Goal: Task Accomplishment & Management: Manage account settings

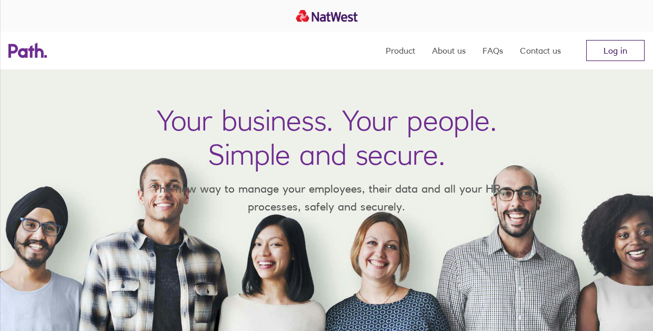
click at [619, 51] on link "Log in" at bounding box center [615, 50] width 58 height 21
click at [616, 54] on link "Log in" at bounding box center [615, 50] width 58 height 21
click at [617, 51] on link "Log in" at bounding box center [615, 50] width 58 height 21
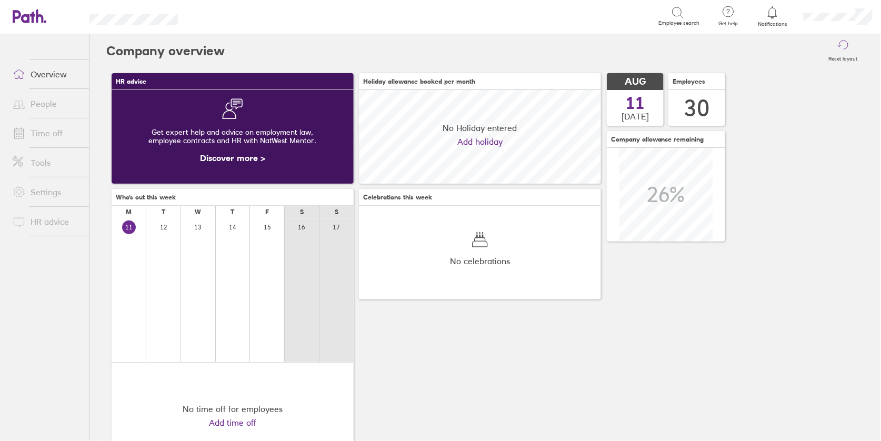
scroll to position [93, 242]
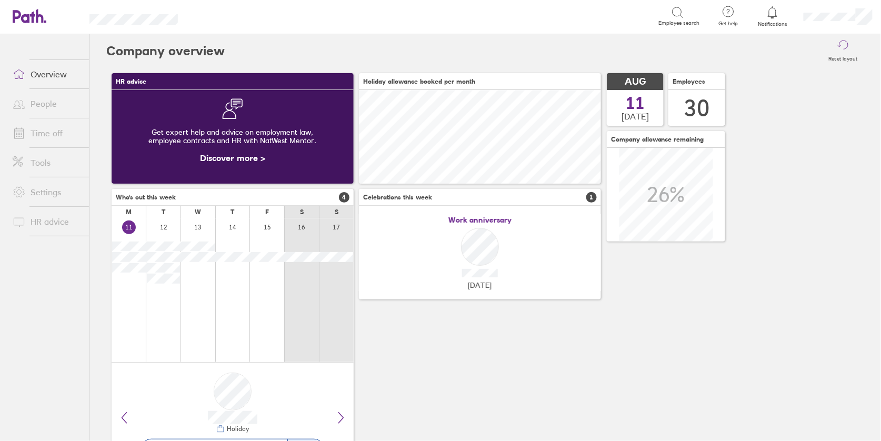
click at [57, 98] on link "People" at bounding box center [46, 103] width 85 height 21
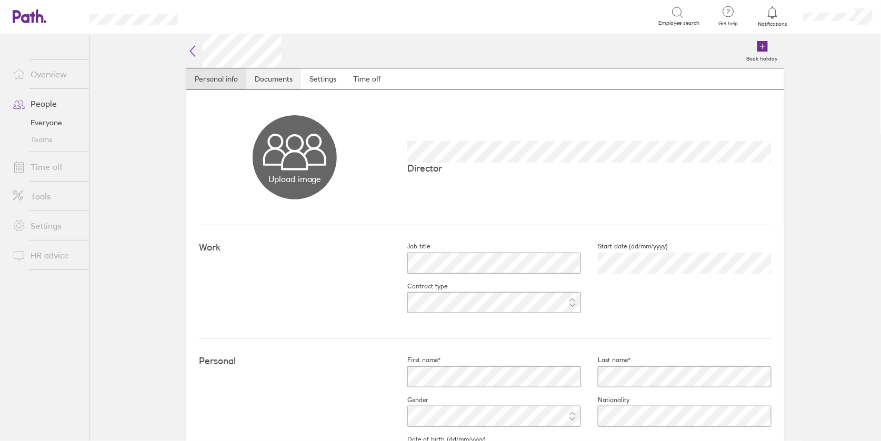
click at [263, 78] on link "Documents" at bounding box center [273, 78] width 55 height 21
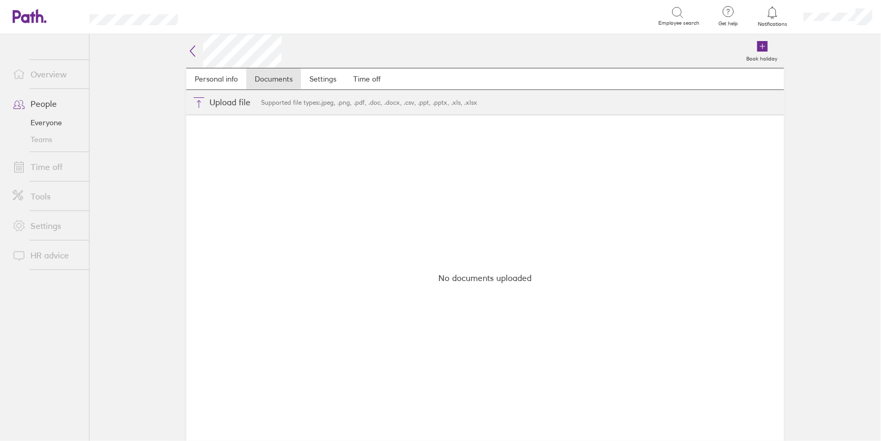
click at [192, 54] on icon at bounding box center [192, 51] width 13 height 13
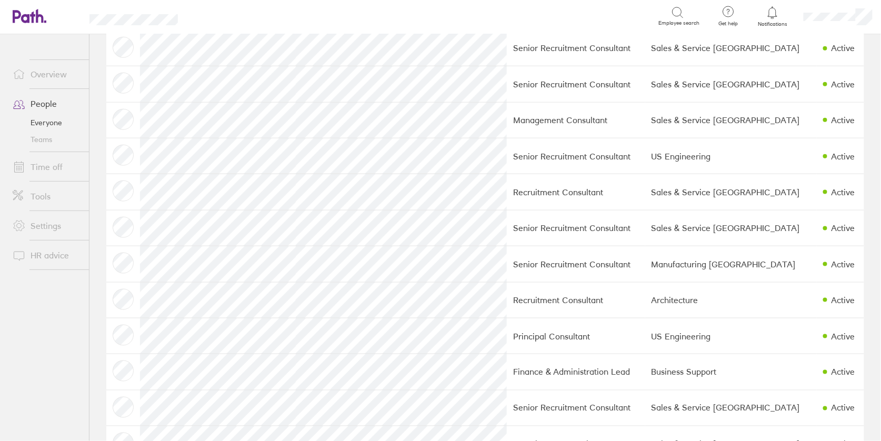
scroll to position [631, 0]
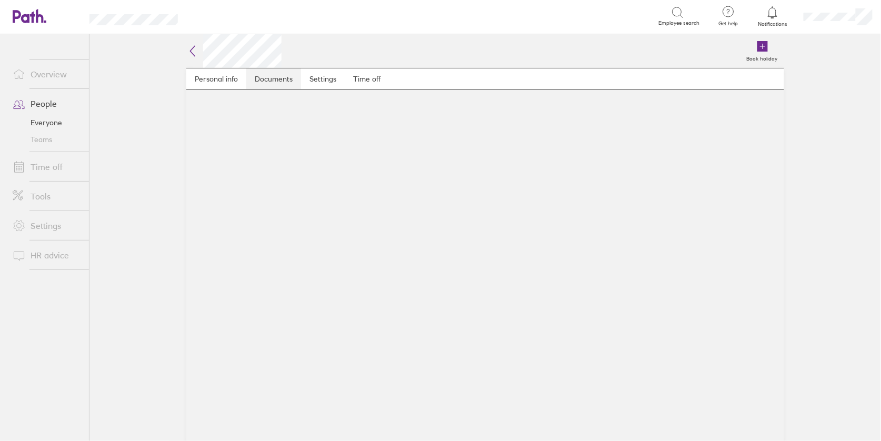
click at [276, 78] on link "Documents" at bounding box center [273, 78] width 55 height 21
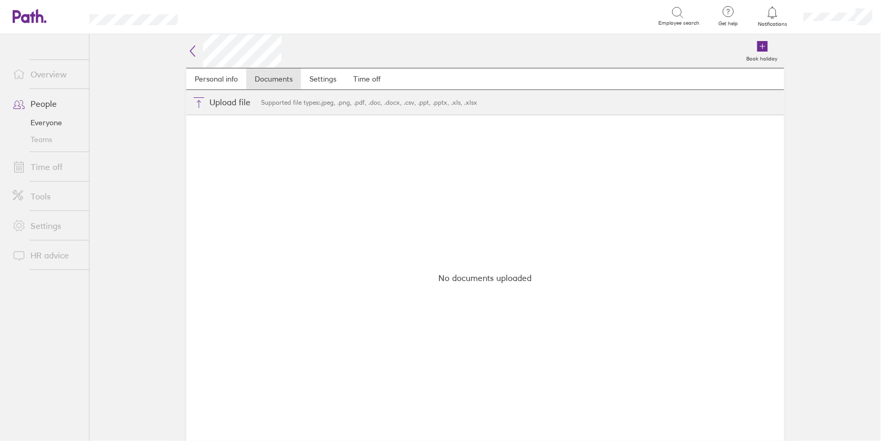
click at [189, 53] on icon at bounding box center [192, 51] width 13 height 13
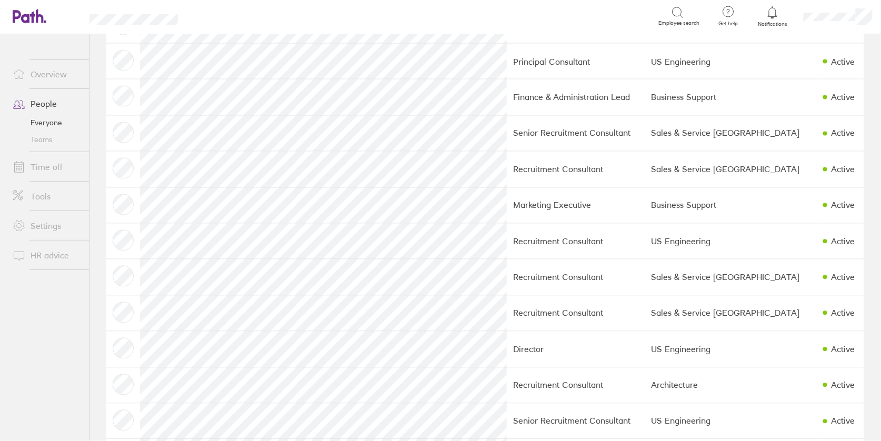
scroll to position [759, 0]
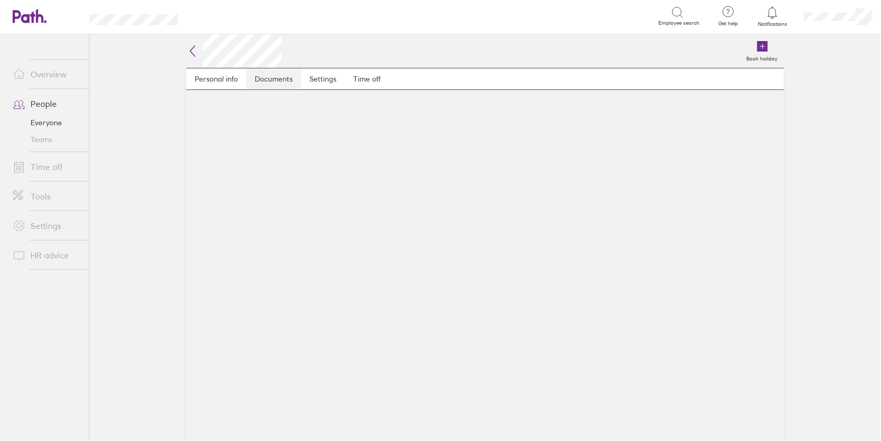
click at [274, 76] on link "Documents" at bounding box center [273, 78] width 55 height 21
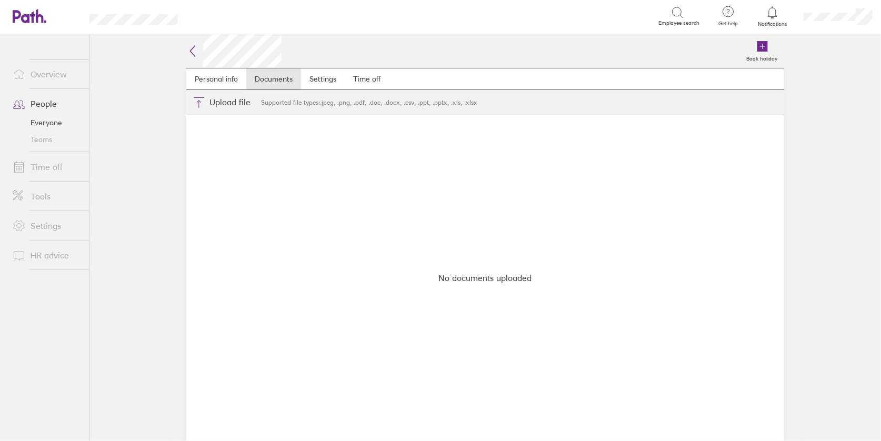
click at [43, 102] on link "People" at bounding box center [46, 103] width 85 height 21
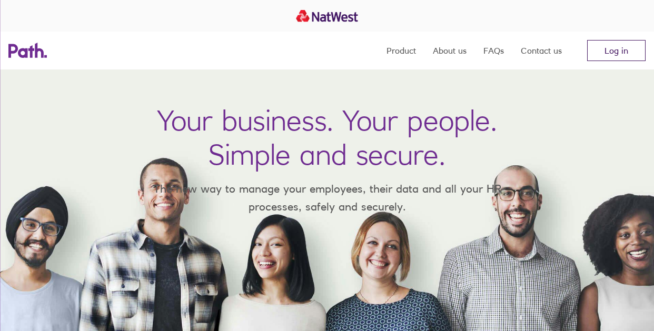
click at [610, 57] on link "Log in" at bounding box center [616, 50] width 58 height 21
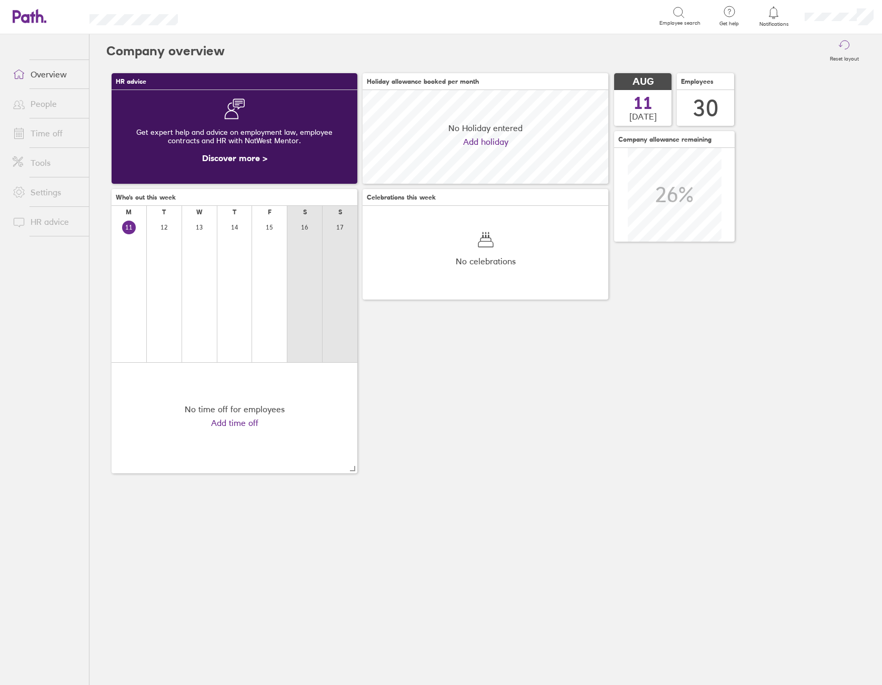
scroll to position [93, 246]
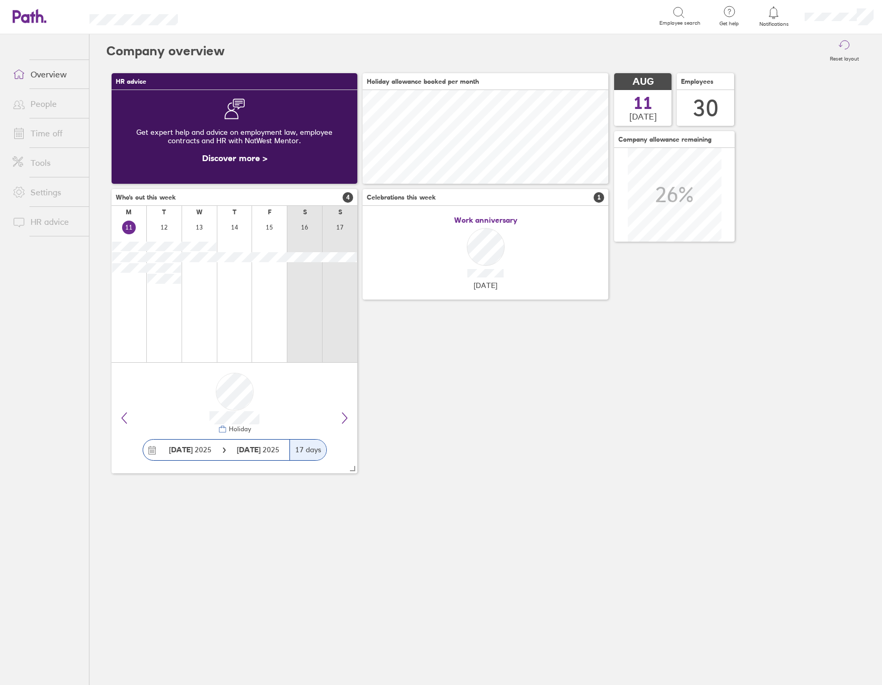
click at [45, 105] on link "People" at bounding box center [46, 103] width 85 height 21
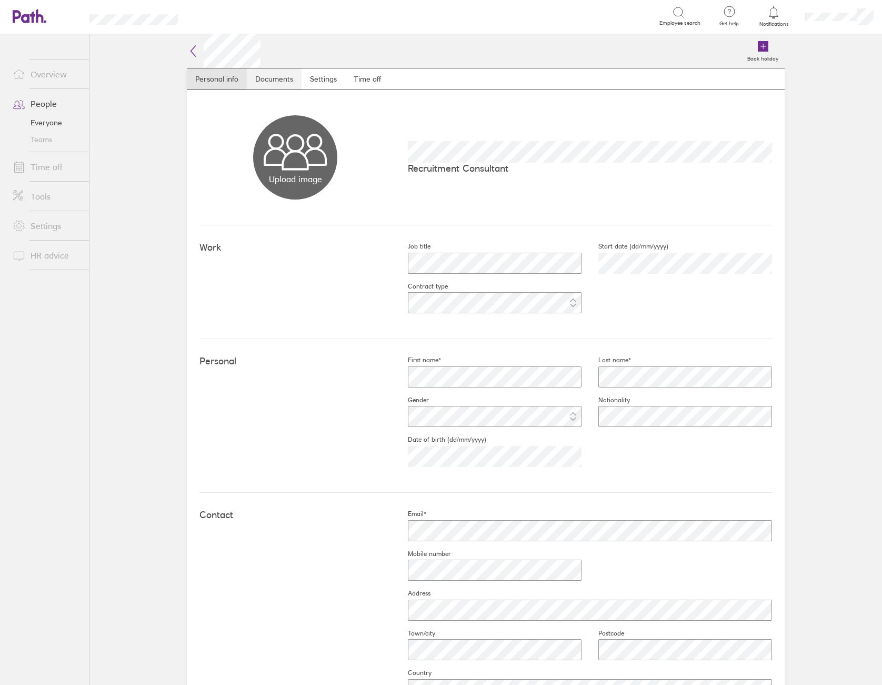
click at [280, 76] on link "Documents" at bounding box center [274, 78] width 55 height 21
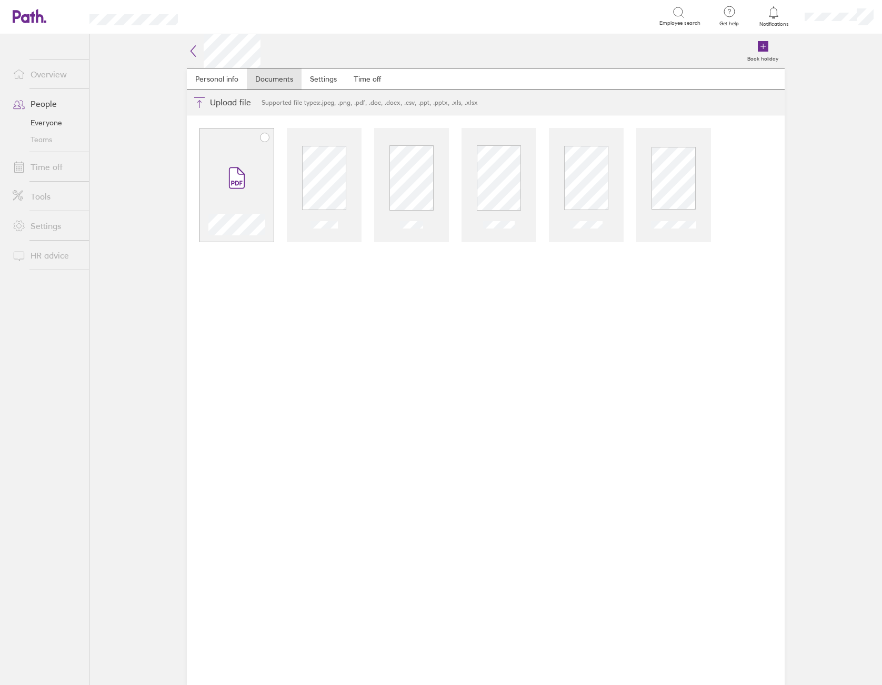
click at [232, 174] on icon at bounding box center [236, 178] width 15 height 21
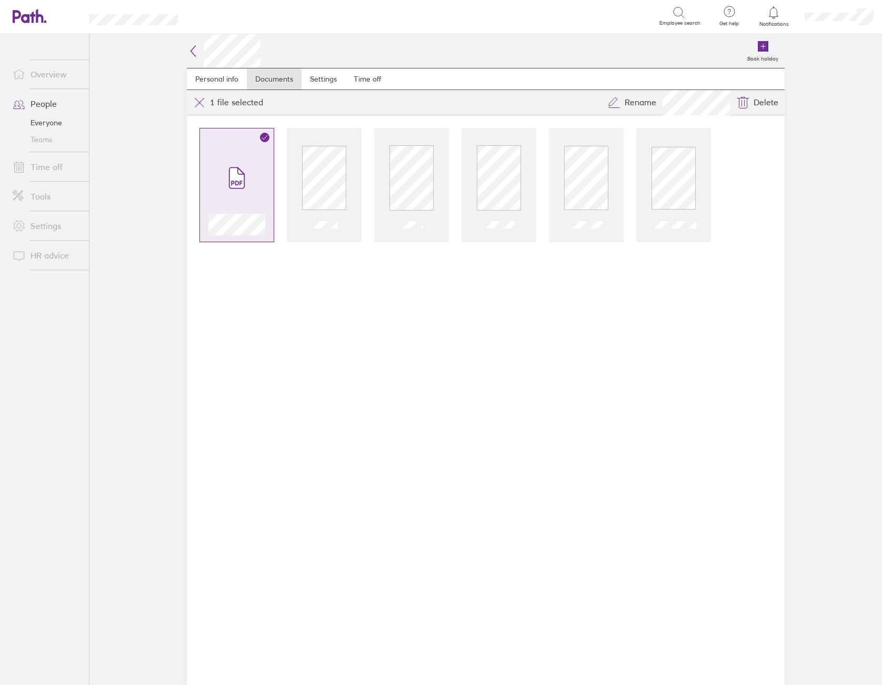
click at [188, 48] on icon at bounding box center [193, 51] width 13 height 13
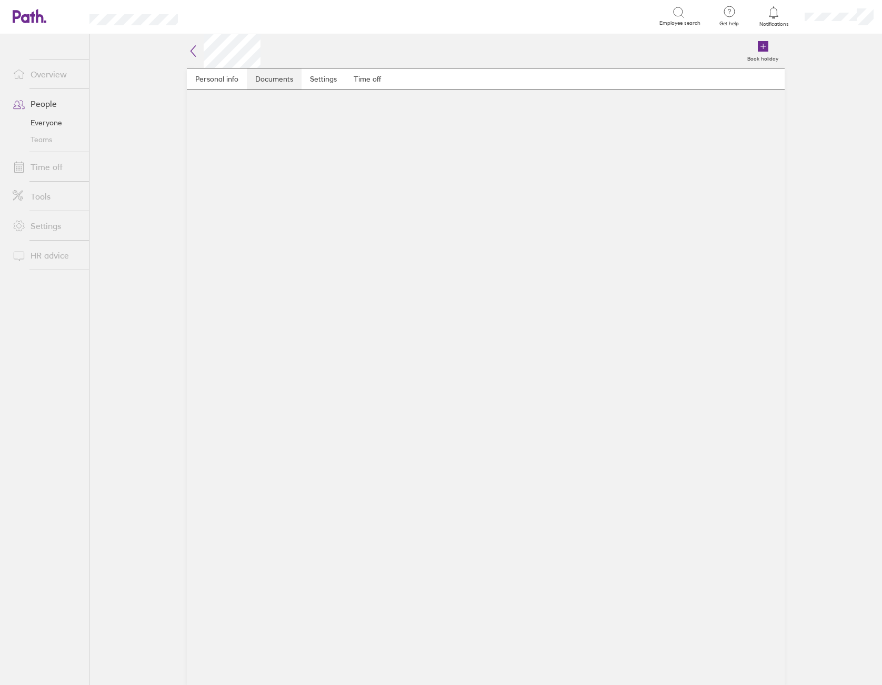
click at [268, 78] on link "Documents" at bounding box center [274, 78] width 55 height 21
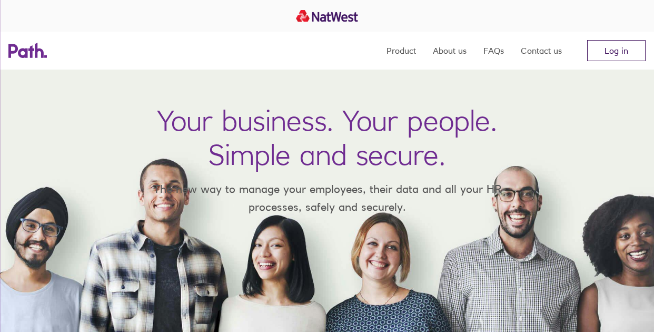
click at [605, 52] on link "Log in" at bounding box center [616, 50] width 58 height 21
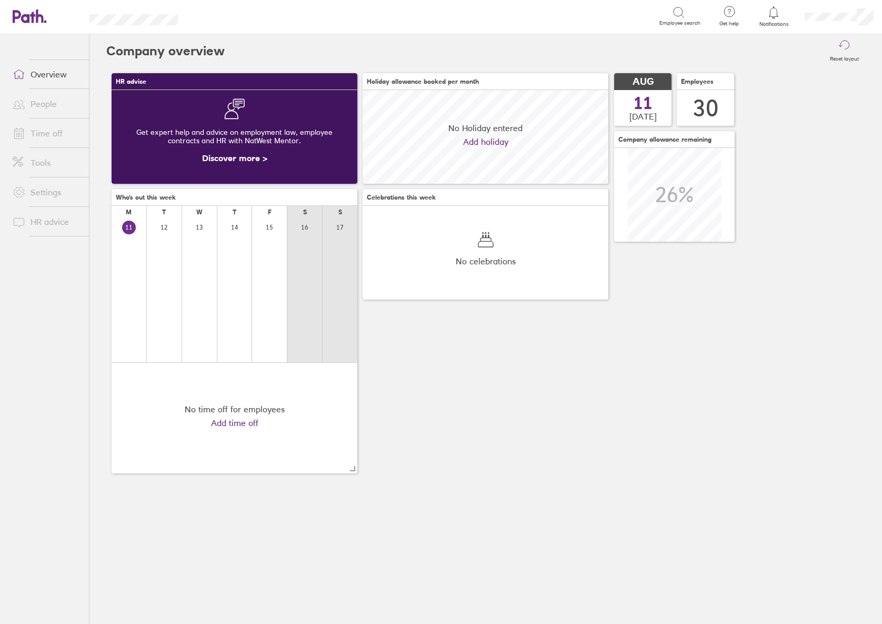
scroll to position [93, 246]
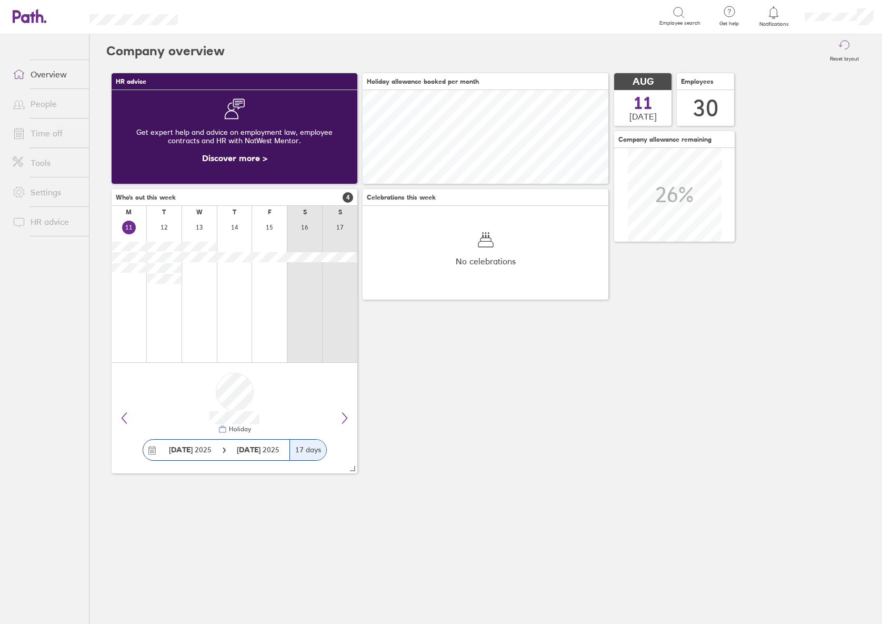
click at [46, 104] on link "People" at bounding box center [46, 103] width 85 height 21
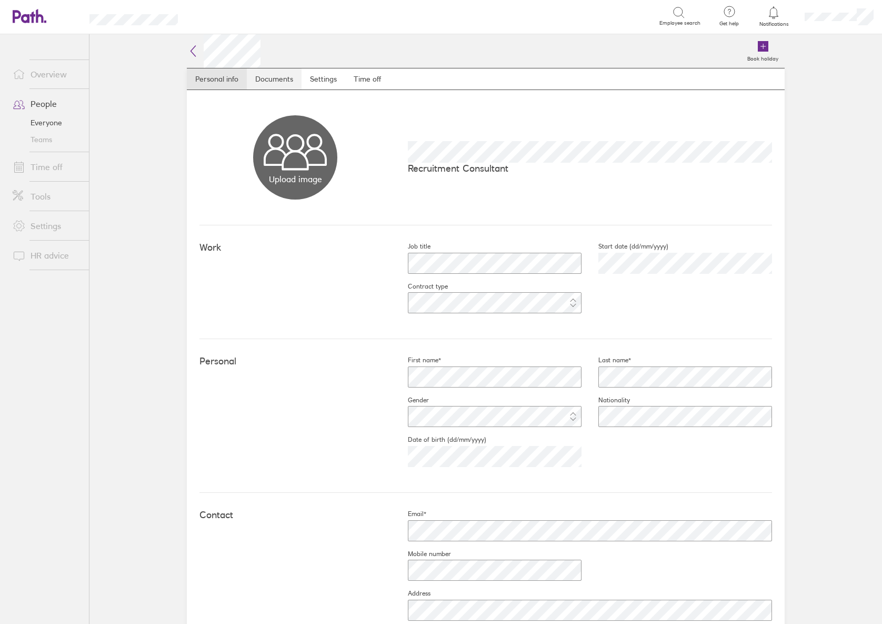
click at [277, 83] on link "Documents" at bounding box center [274, 78] width 55 height 21
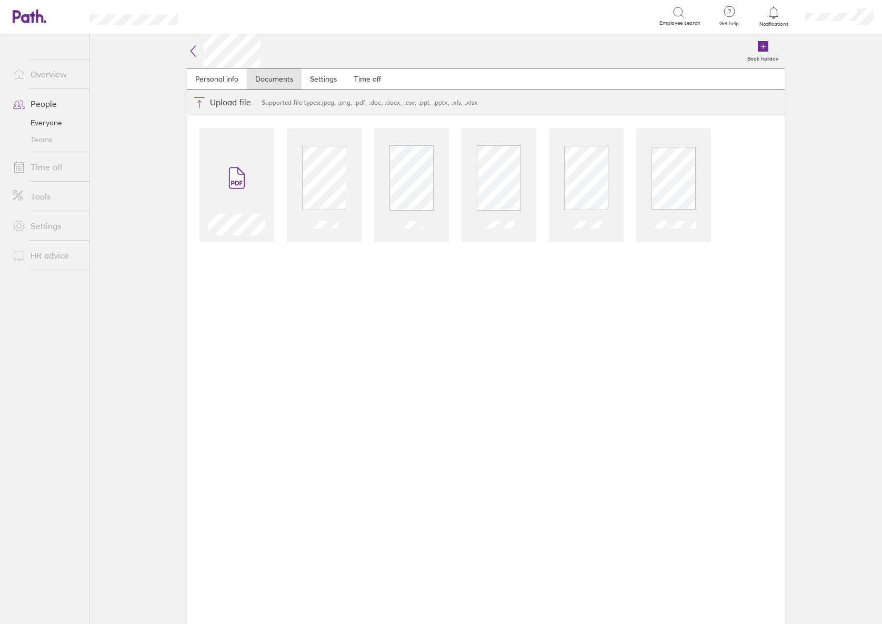
click at [192, 55] on icon at bounding box center [193, 51] width 13 height 13
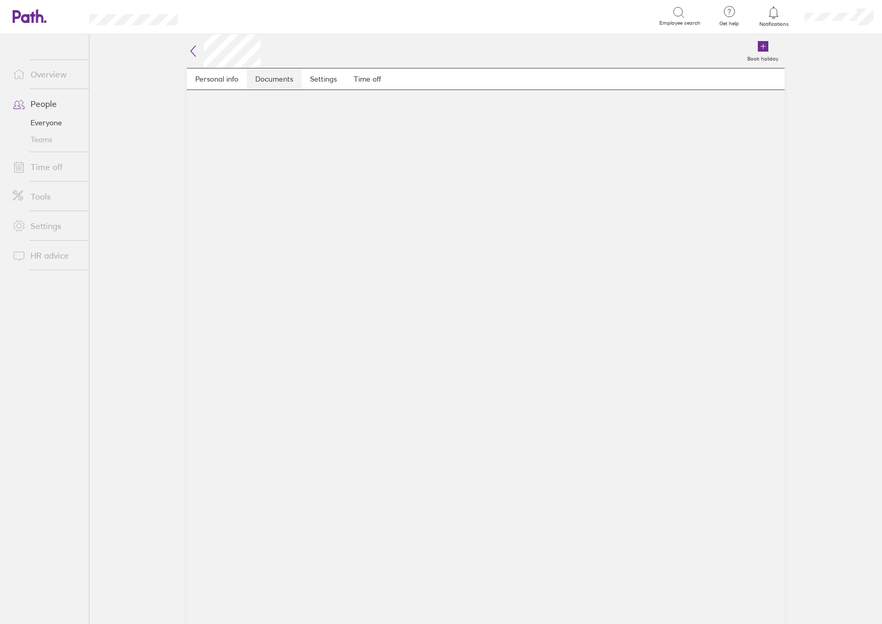
click at [276, 78] on link "Documents" at bounding box center [274, 78] width 55 height 21
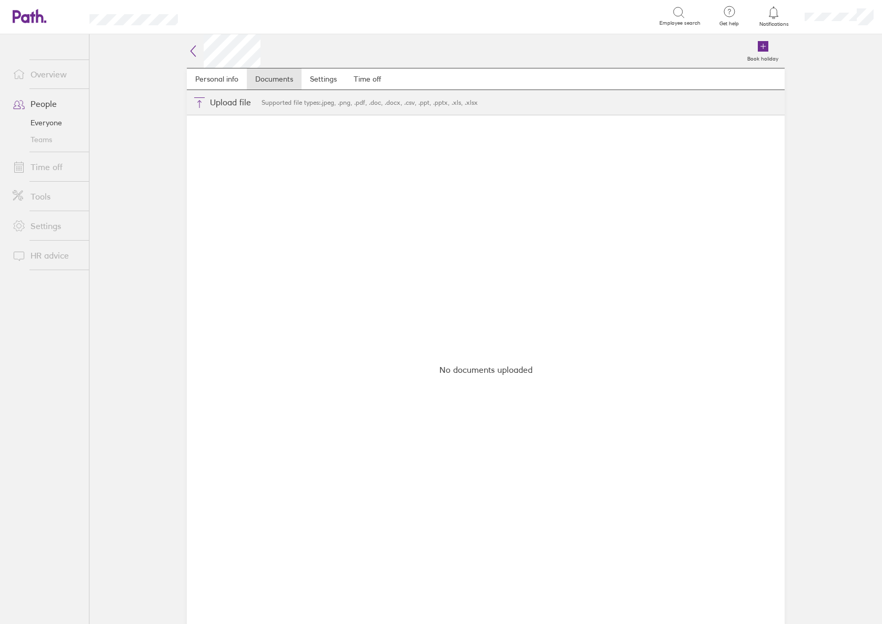
click at [190, 55] on icon at bounding box center [193, 51] width 13 height 13
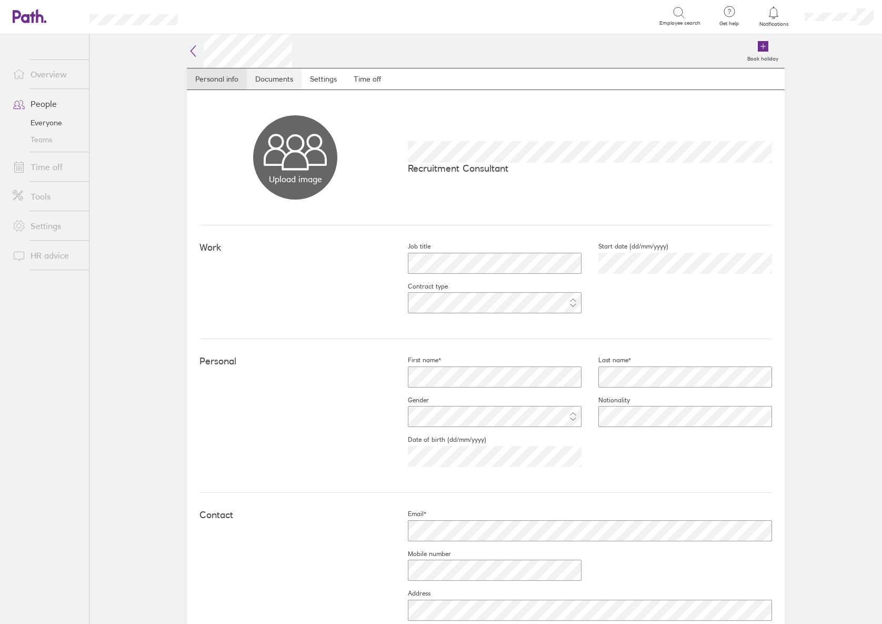
click at [261, 83] on link "Documents" at bounding box center [274, 78] width 55 height 21
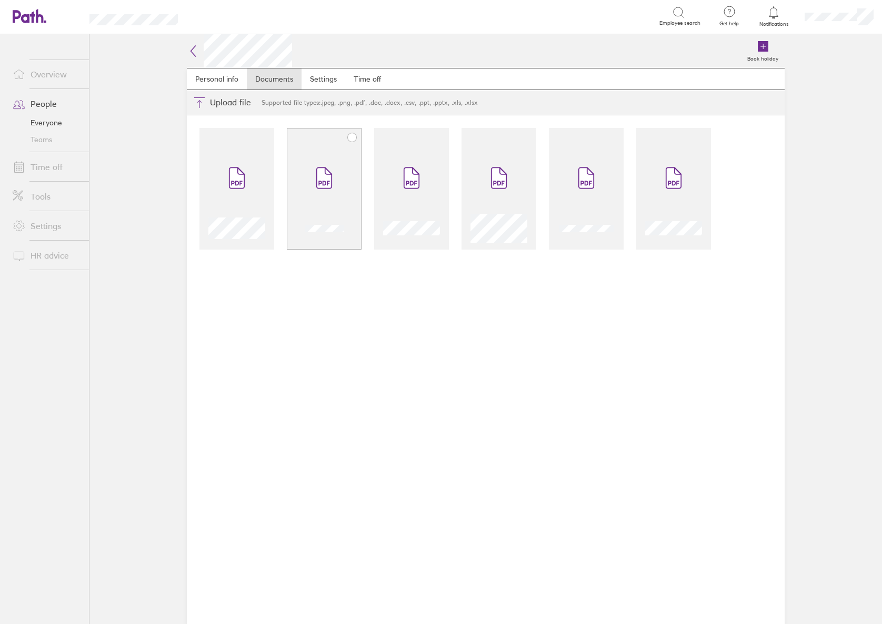
click at [328, 184] on icon at bounding box center [323, 182] width 11 height 5
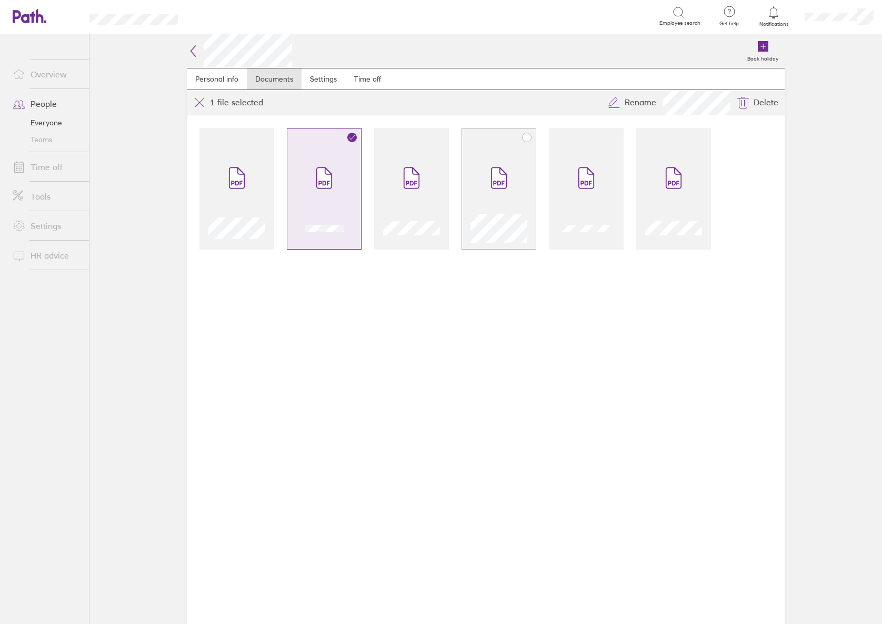
click at [514, 172] on span at bounding box center [499, 177] width 44 height 63
click at [302, 179] on span at bounding box center [324, 177] width 44 height 63
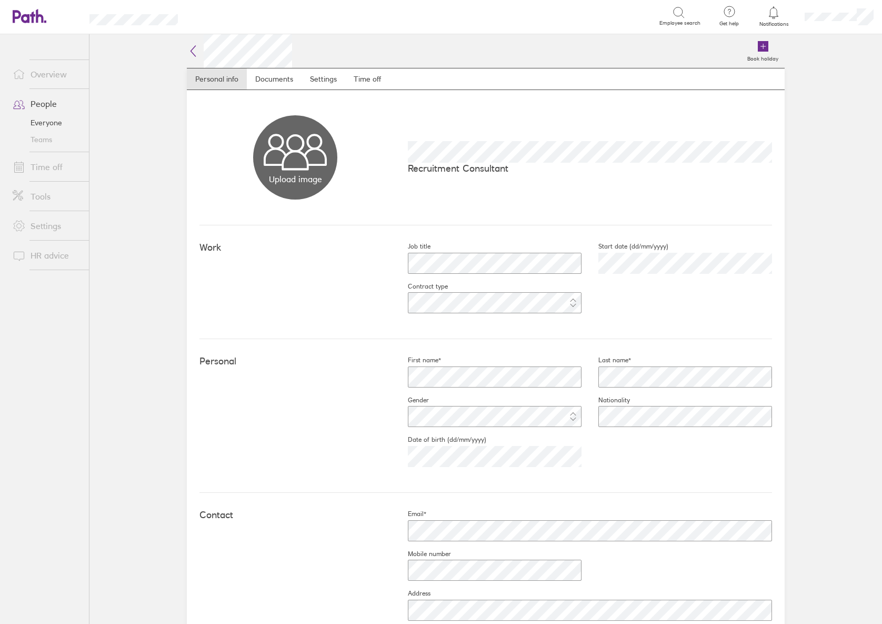
click at [191, 47] on icon at bounding box center [193, 51] width 5 height 11
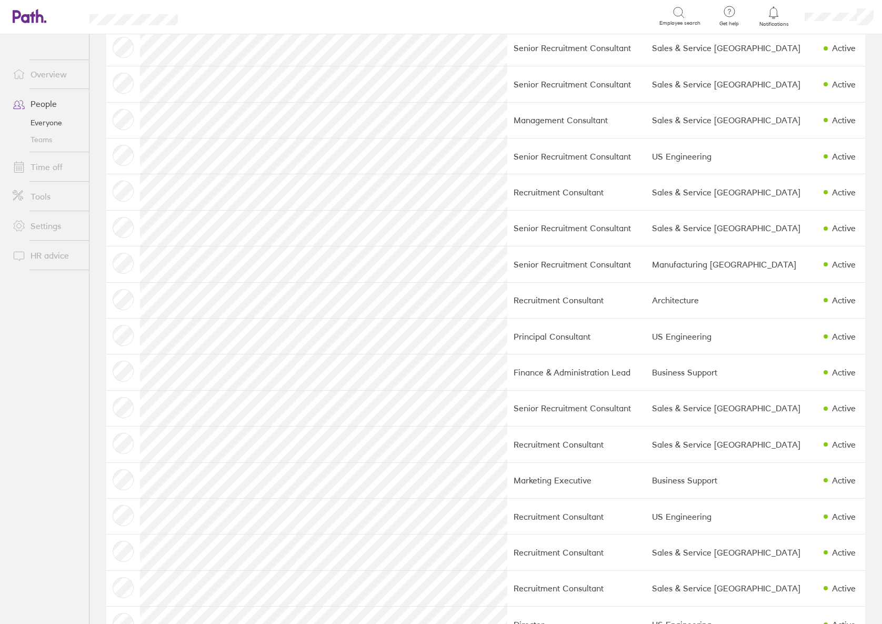
scroll to position [421, 0]
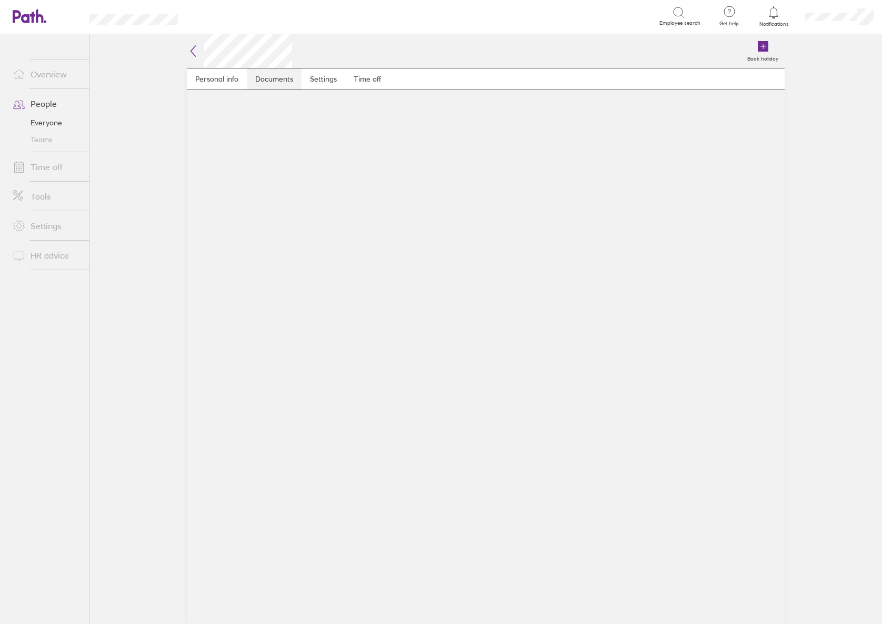
click at [266, 81] on link "Documents" at bounding box center [274, 78] width 55 height 21
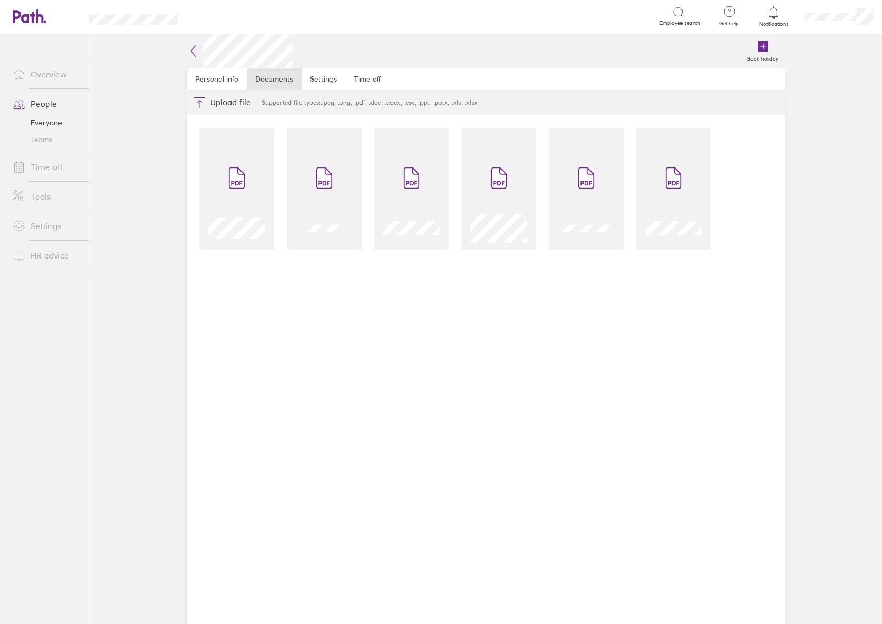
click at [194, 53] on icon at bounding box center [193, 51] width 13 height 13
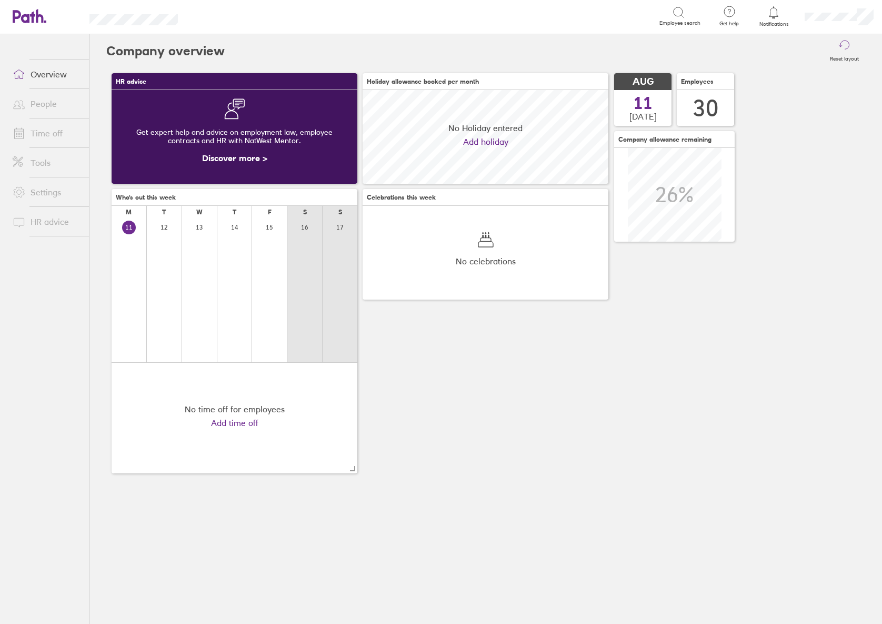
scroll to position [93, 246]
click at [853, 346] on div "HR advice Get expert help and advice on employment law, employee contracts and …" at bounding box center [485, 273] width 759 height 410
click at [53, 108] on link "People" at bounding box center [46, 103] width 85 height 21
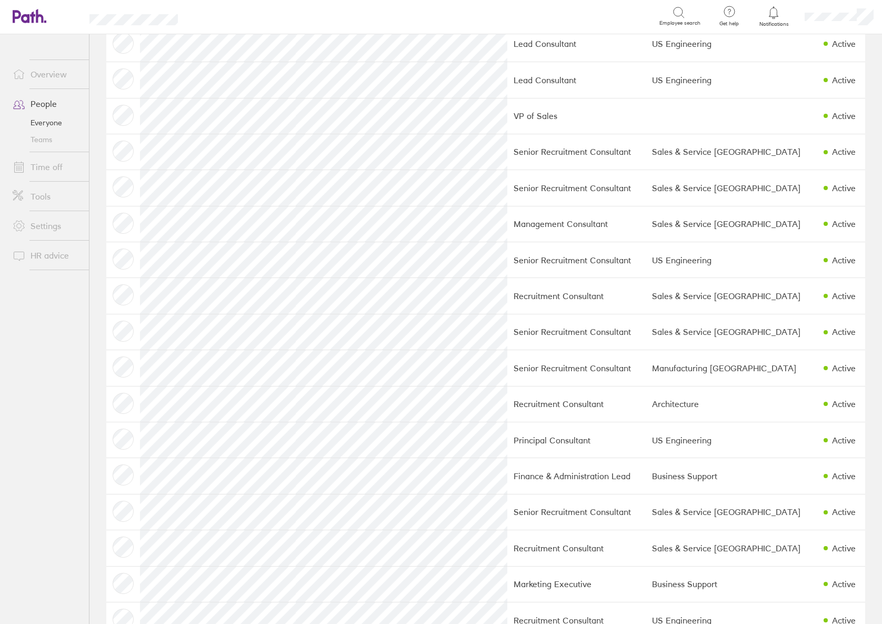
scroll to position [280, 0]
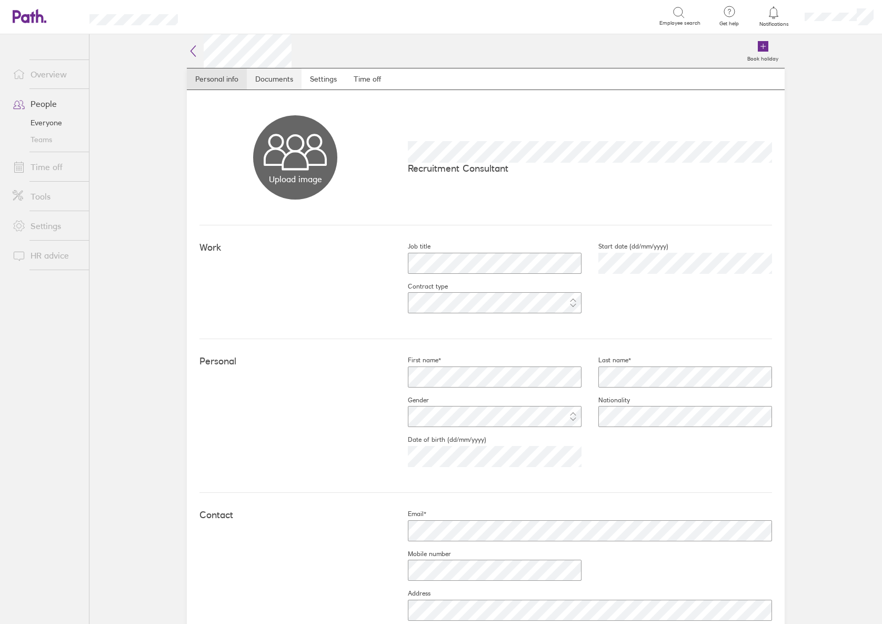
click at [283, 78] on link "Documents" at bounding box center [274, 78] width 55 height 21
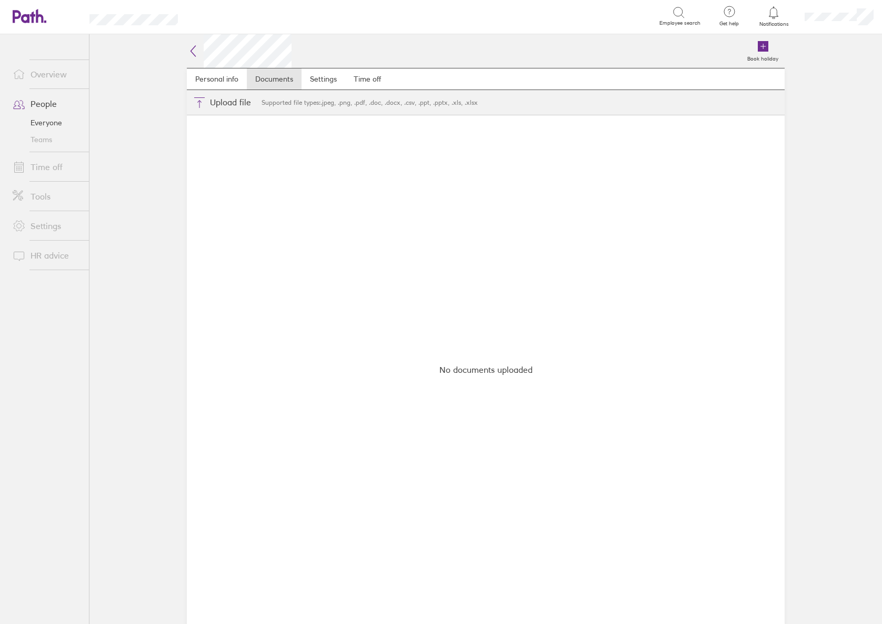
click at [822, 179] on main "Book holiday Personal info Documents Settings Time off Upload file Choose files…" at bounding box center [485, 328] width 792 height 589
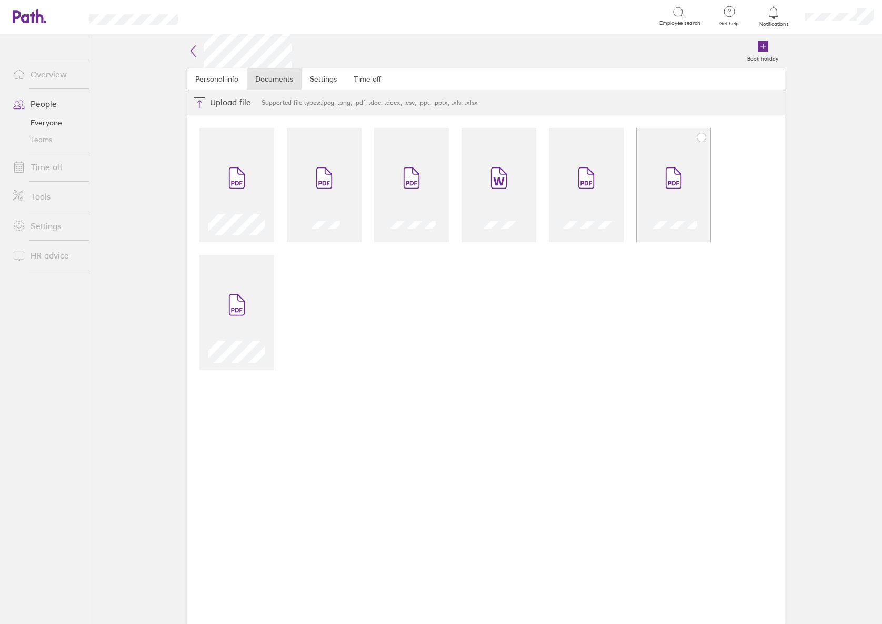
click at [669, 189] on icon at bounding box center [673, 177] width 17 height 23
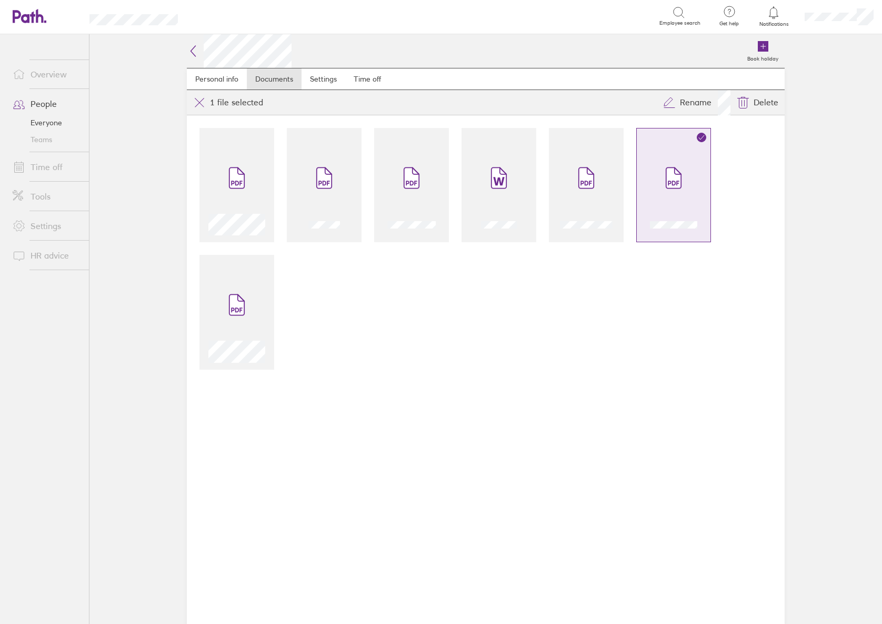
click at [669, 189] on icon at bounding box center [673, 177] width 17 height 23
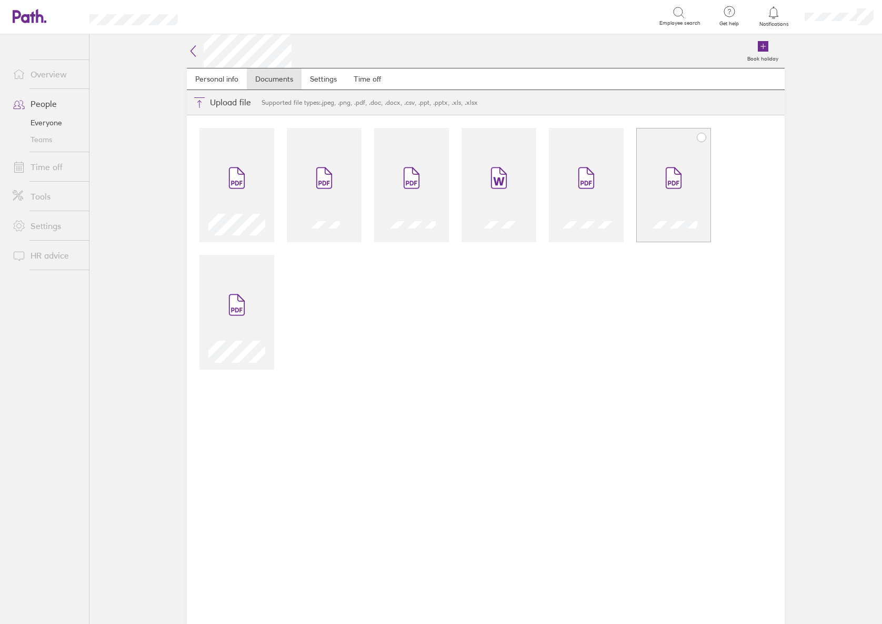
click at [671, 185] on icon at bounding box center [673, 178] width 15 height 21
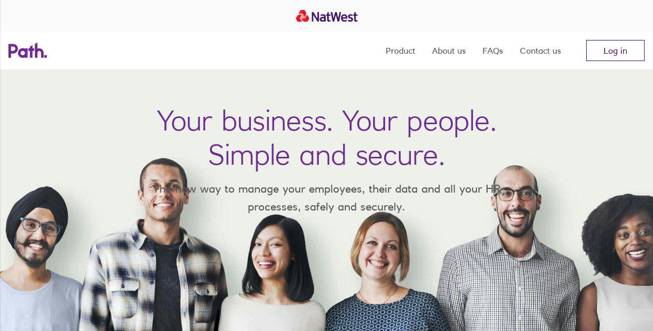
click at [620, 47] on link "Log in" at bounding box center [615, 50] width 58 height 21
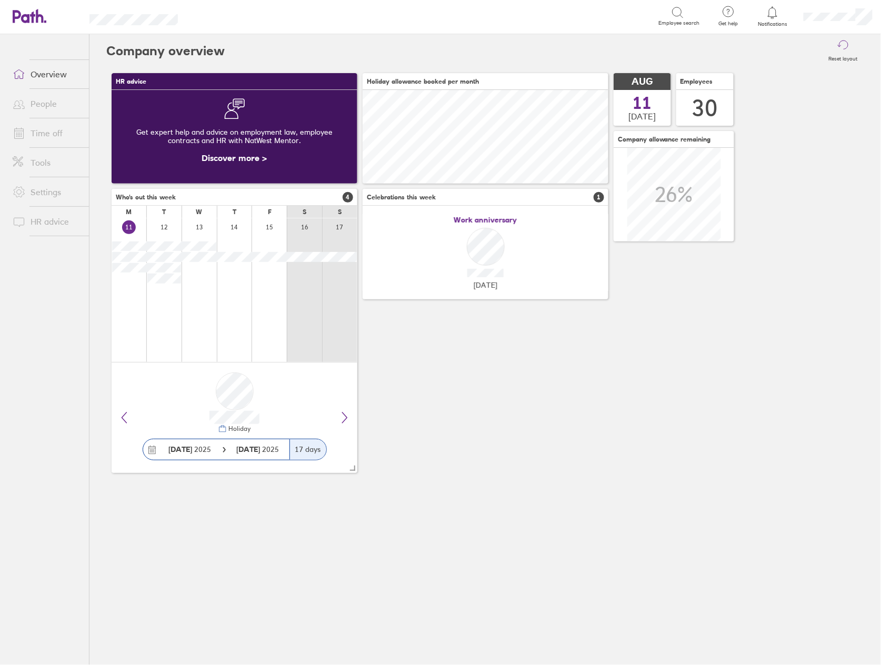
scroll to position [93, 246]
click at [36, 101] on link "People" at bounding box center [46, 103] width 85 height 21
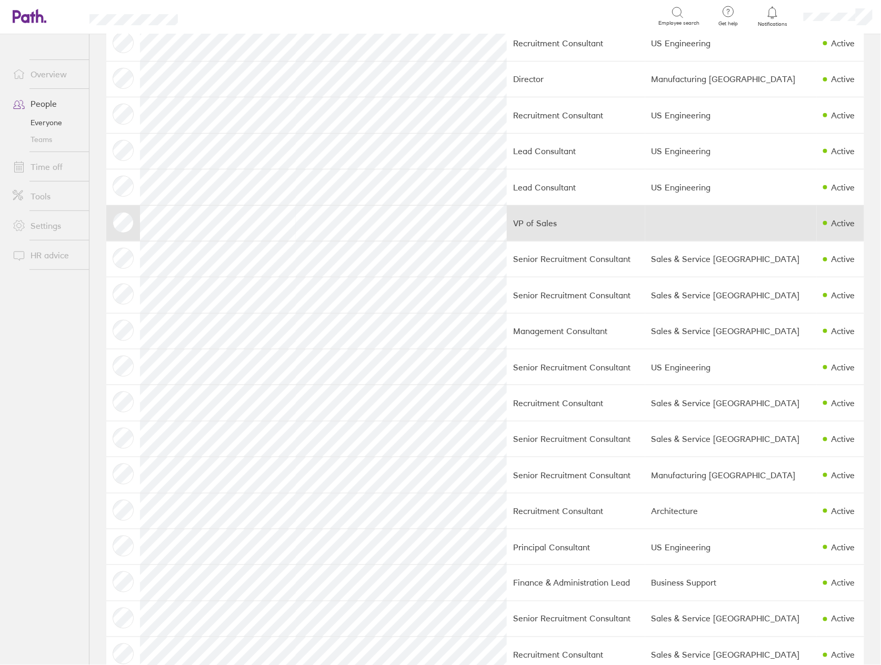
scroll to position [140, 0]
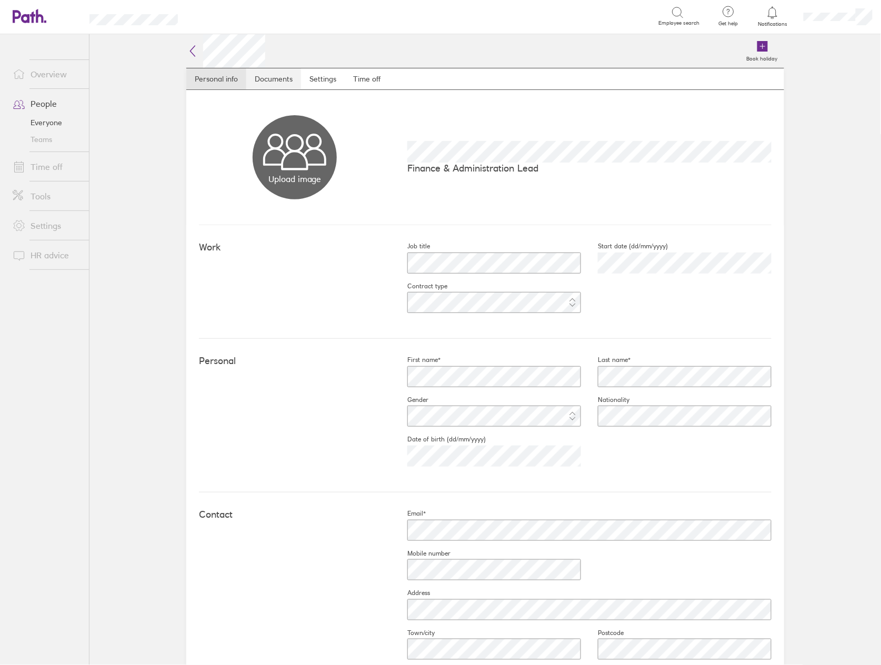
click at [268, 73] on link "Documents" at bounding box center [273, 78] width 55 height 21
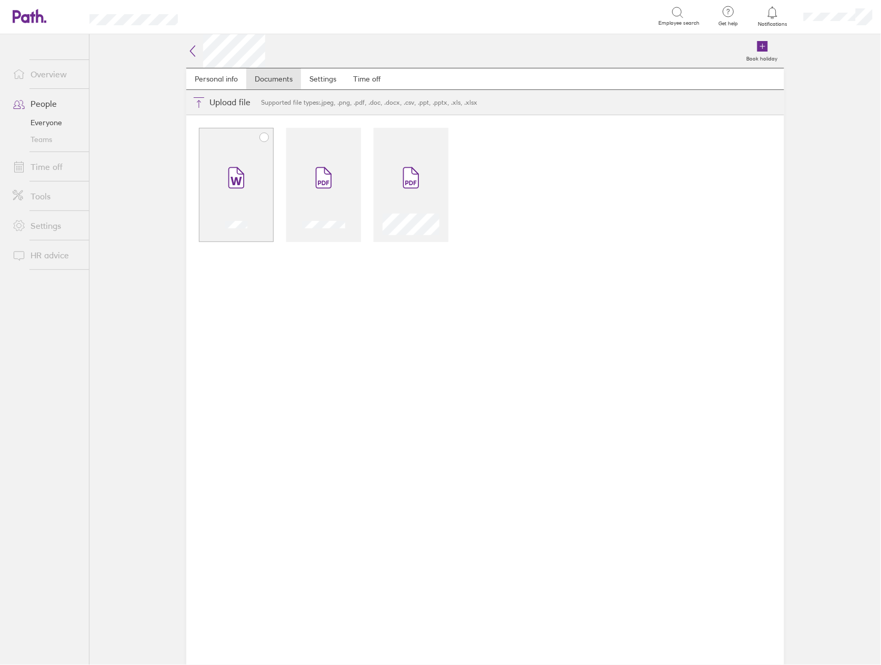
click at [249, 172] on span at bounding box center [236, 177] width 44 height 63
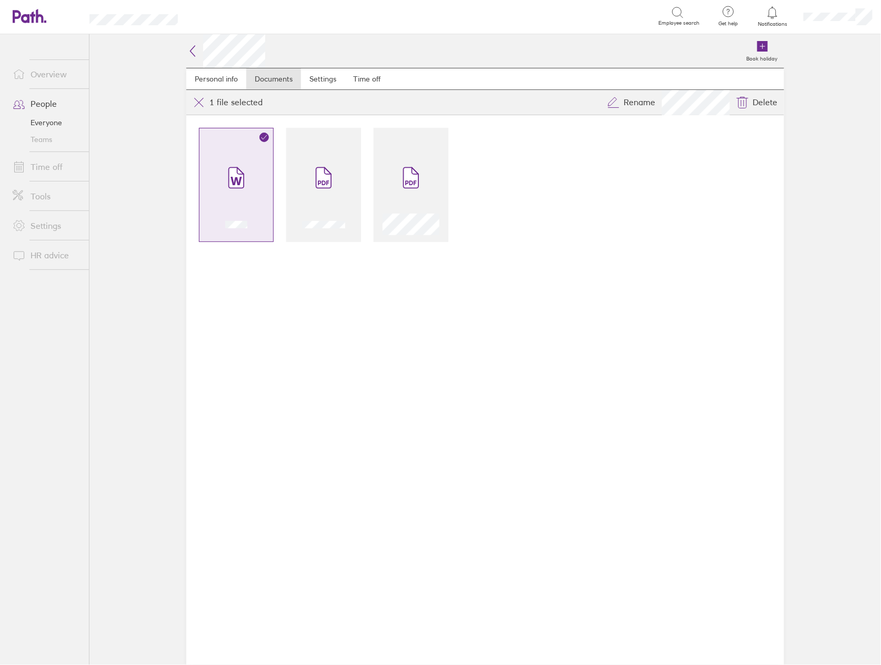
click at [263, 135] on icon at bounding box center [264, 137] width 8 height 8
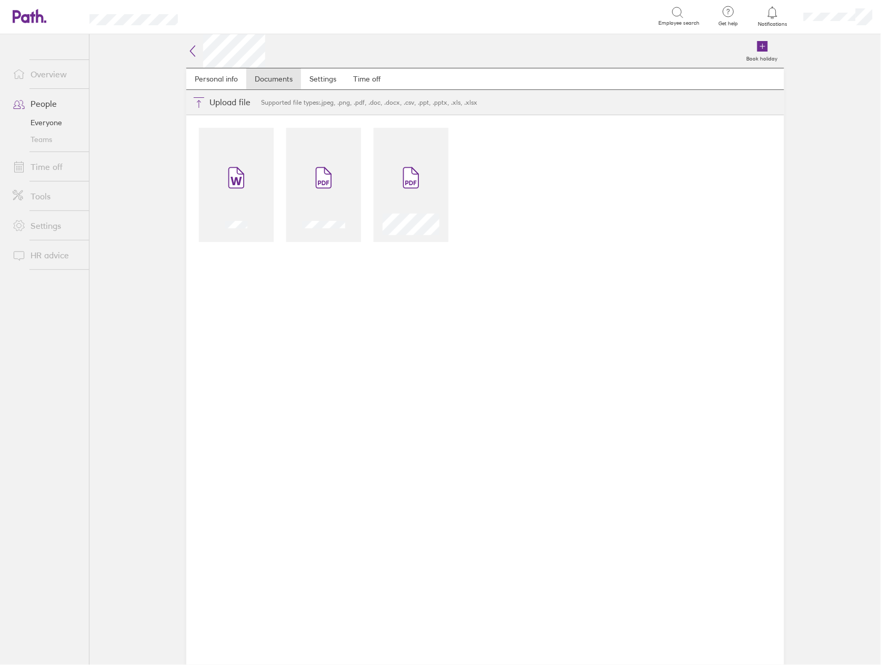
click at [192, 51] on icon at bounding box center [192, 51] width 13 height 13
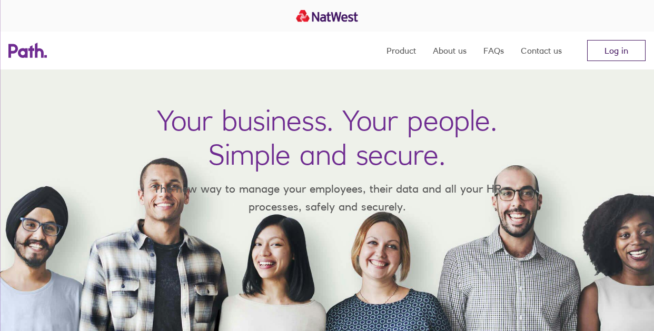
click at [607, 52] on link "Log in" at bounding box center [616, 50] width 58 height 21
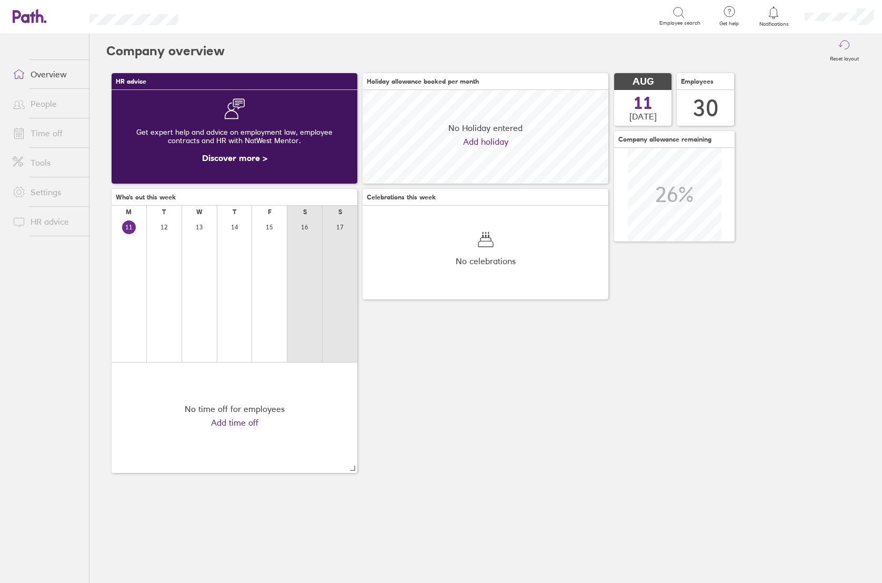
scroll to position [93, 246]
click at [51, 105] on link "People" at bounding box center [46, 103] width 85 height 21
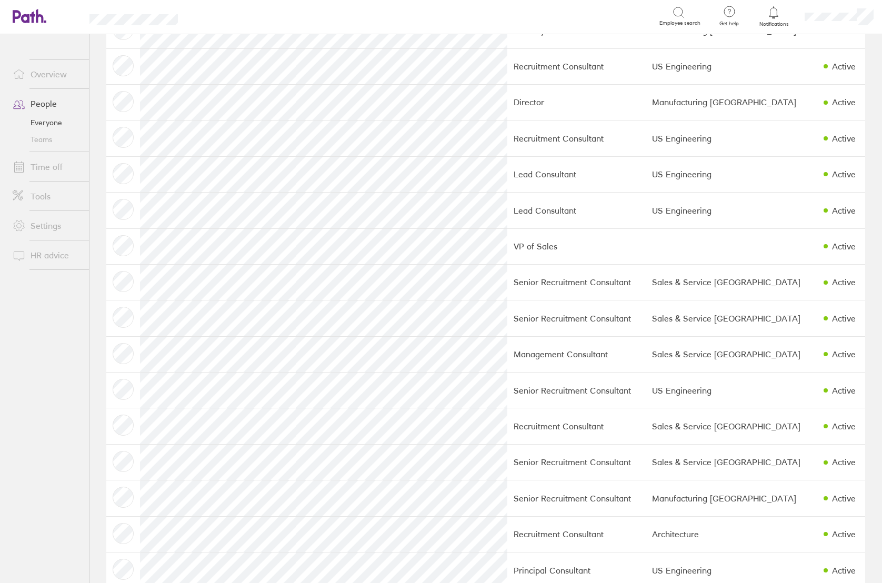
scroll to position [140, 0]
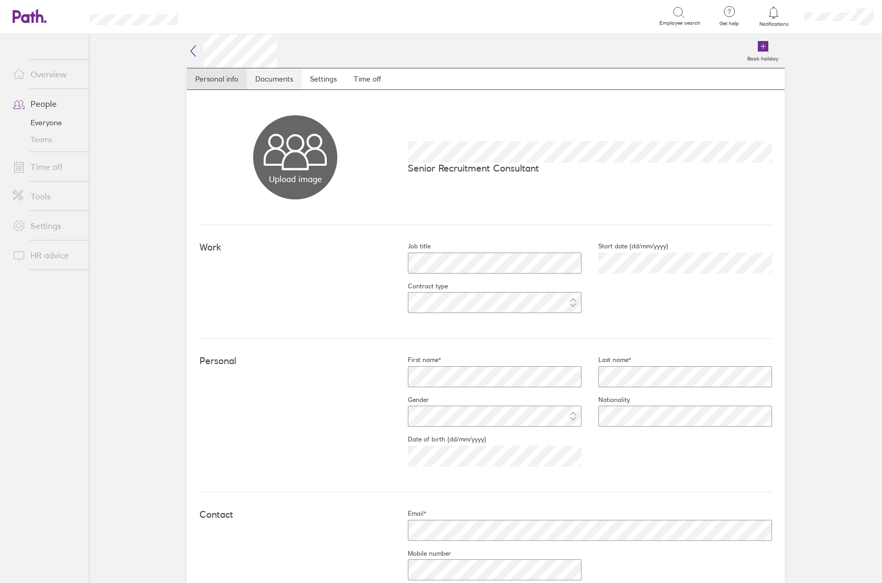
drag, startPoint x: 266, startPoint y: 83, endPoint x: 260, endPoint y: 88, distance: 8.6
click at [266, 83] on link "Documents" at bounding box center [274, 78] width 55 height 21
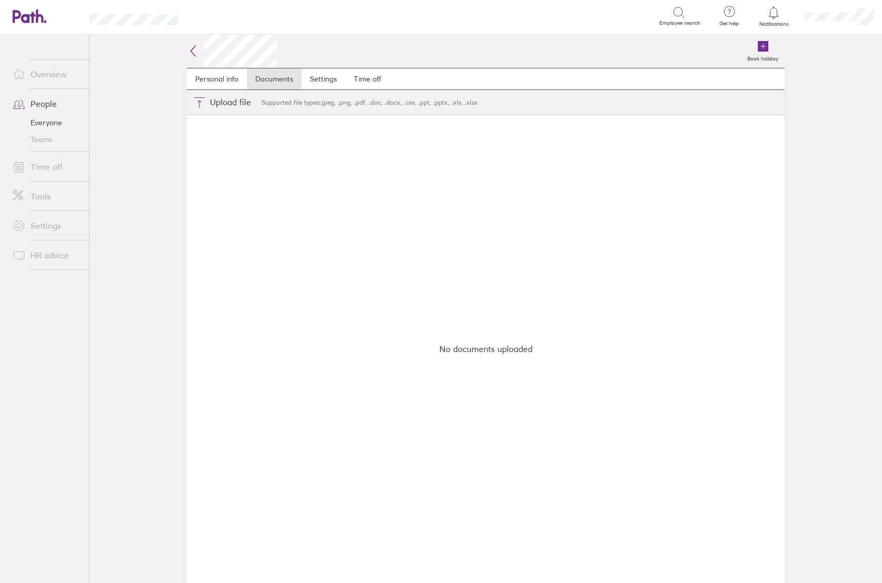
drag, startPoint x: 68, startPoint y: 150, endPoint x: 132, endPoint y: 80, distance: 94.7
click at [132, 80] on main "Book holiday Personal info Documents Settings Time off Upload file Choose files…" at bounding box center [485, 308] width 792 height 549
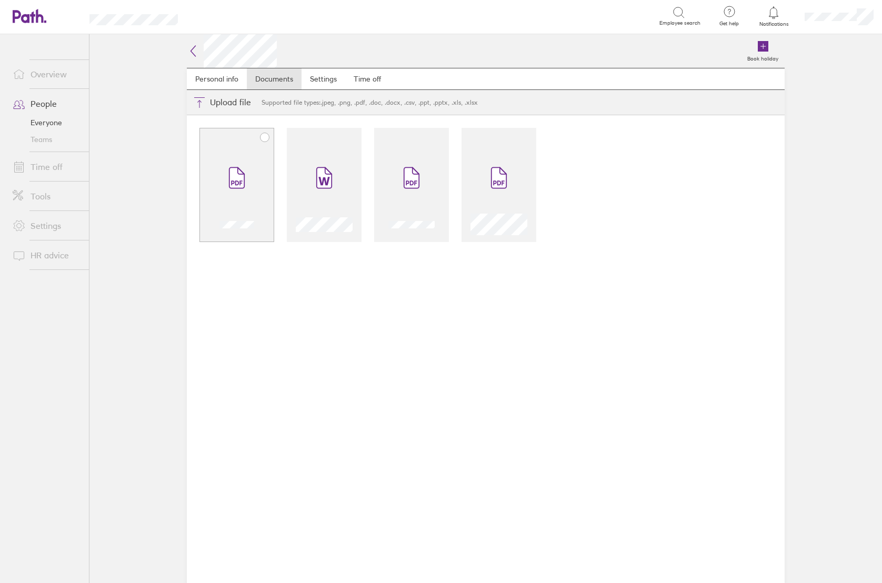
click at [253, 174] on span at bounding box center [237, 177] width 44 height 63
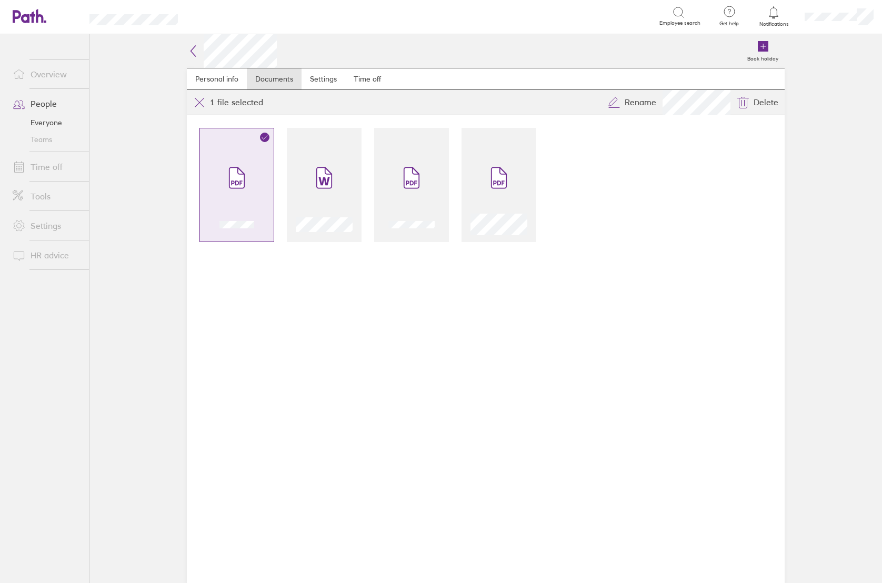
click at [253, 174] on span at bounding box center [237, 177] width 44 height 63
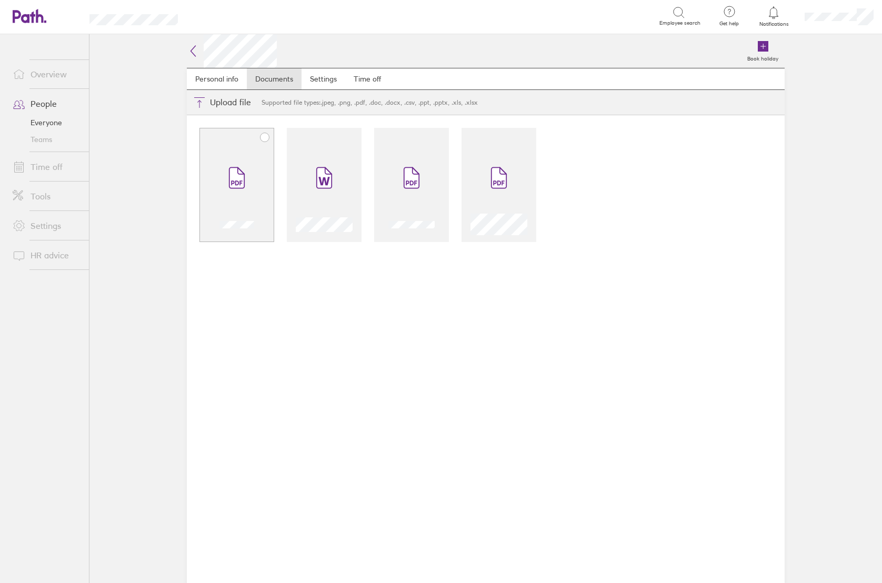
click at [257, 174] on span at bounding box center [237, 177] width 44 height 63
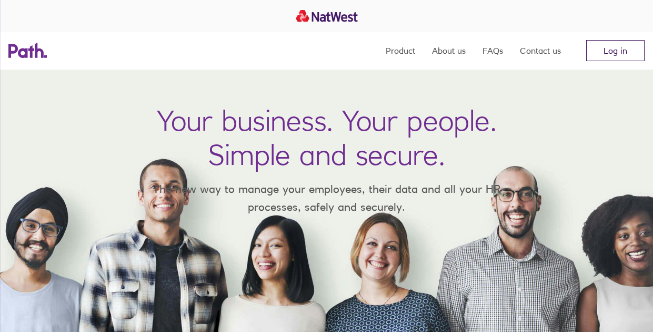
drag, startPoint x: 625, startPoint y: 55, endPoint x: 615, endPoint y: 55, distance: 10.5
click at [625, 55] on link "Log in" at bounding box center [615, 50] width 58 height 21
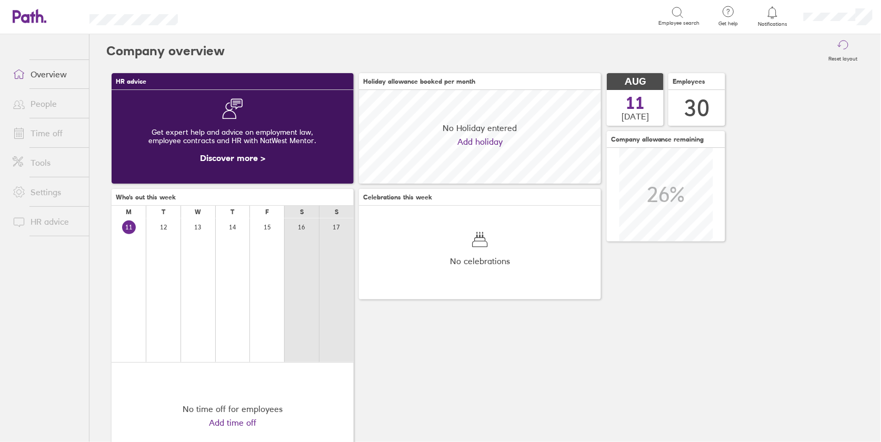
scroll to position [93, 242]
click at [41, 103] on link "People" at bounding box center [46, 103] width 85 height 21
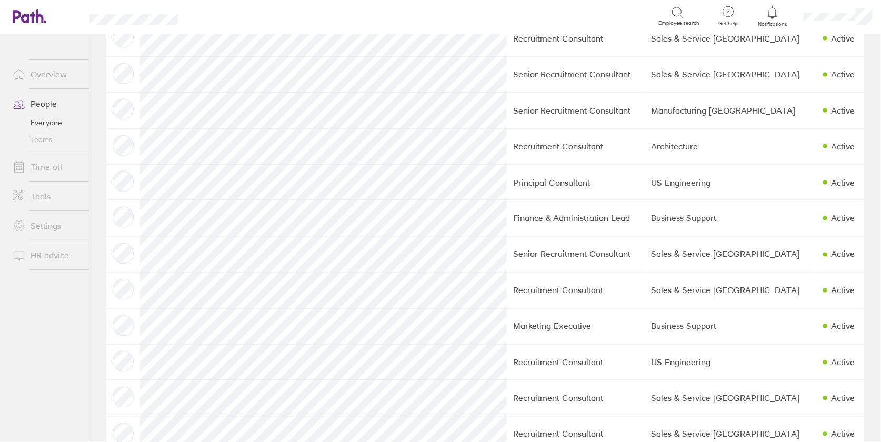
scroll to position [561, 0]
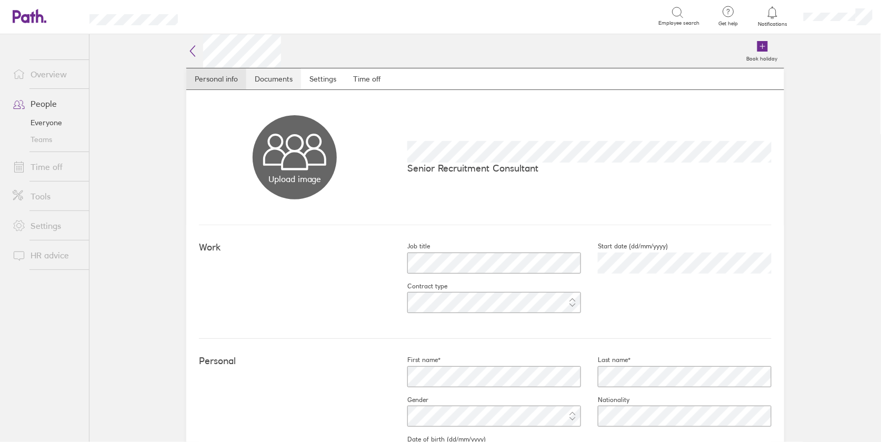
click at [264, 83] on link "Documents" at bounding box center [273, 78] width 55 height 21
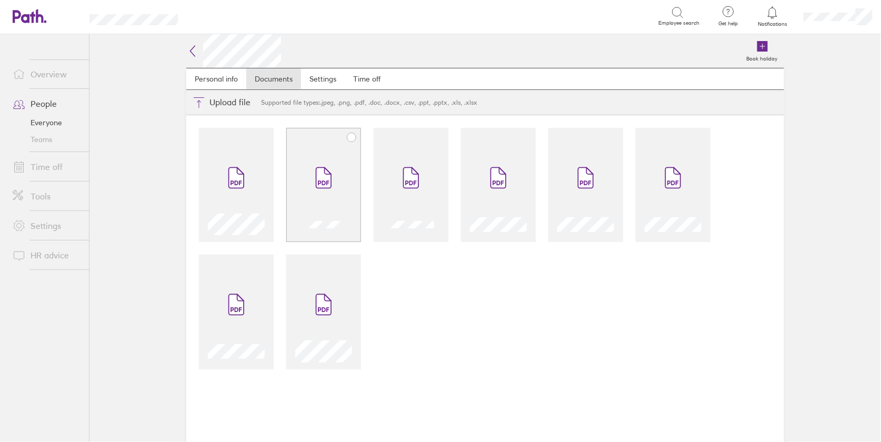
click at [323, 175] on icon at bounding box center [323, 178] width 15 height 21
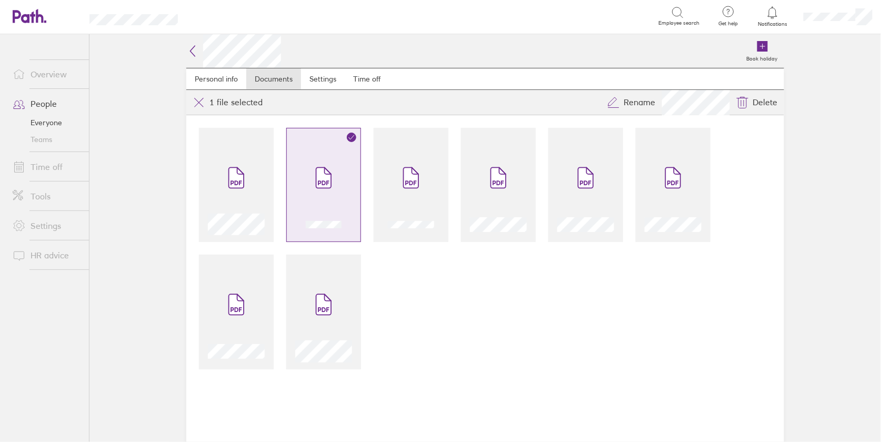
click at [323, 175] on icon at bounding box center [323, 178] width 15 height 21
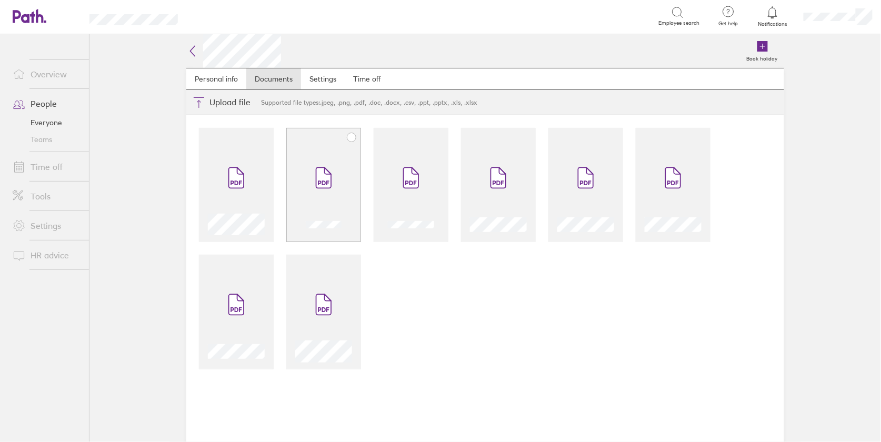
click at [323, 175] on icon at bounding box center [323, 178] width 15 height 21
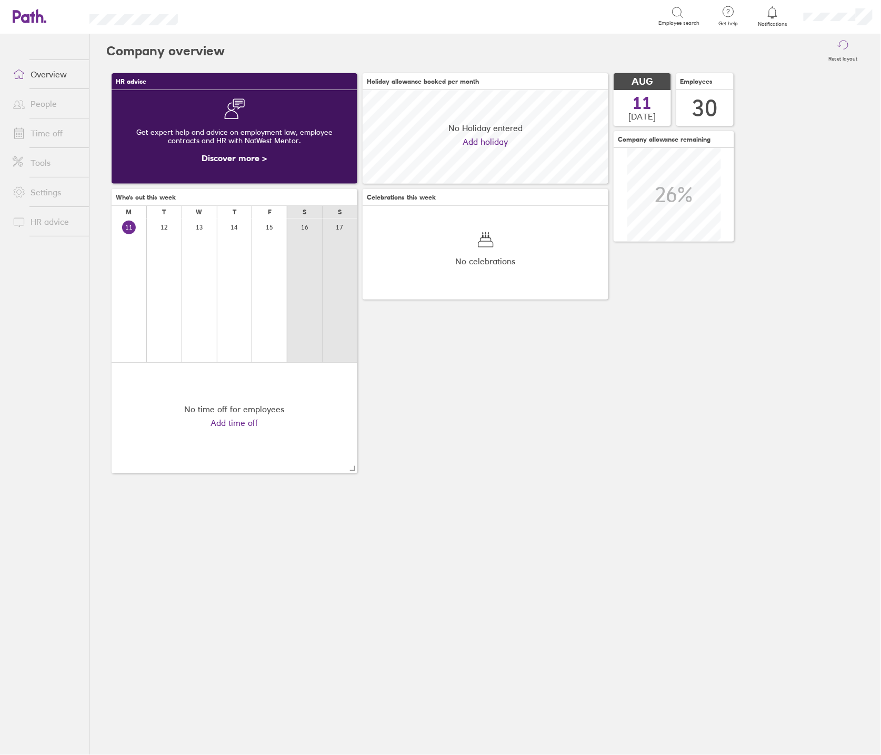
scroll to position [93, 246]
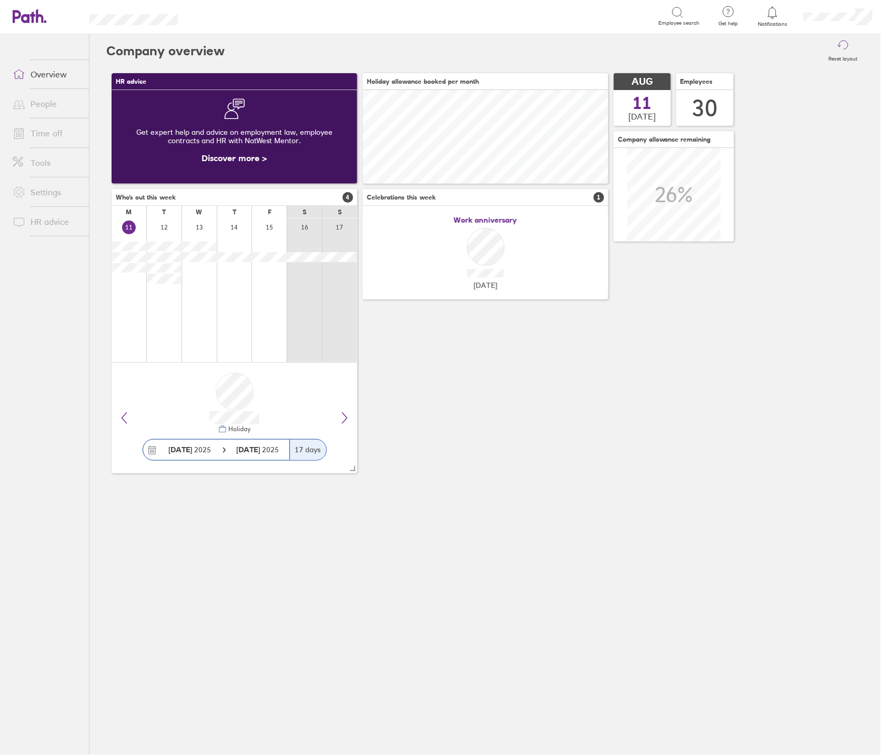
click at [53, 104] on link "People" at bounding box center [46, 103] width 85 height 21
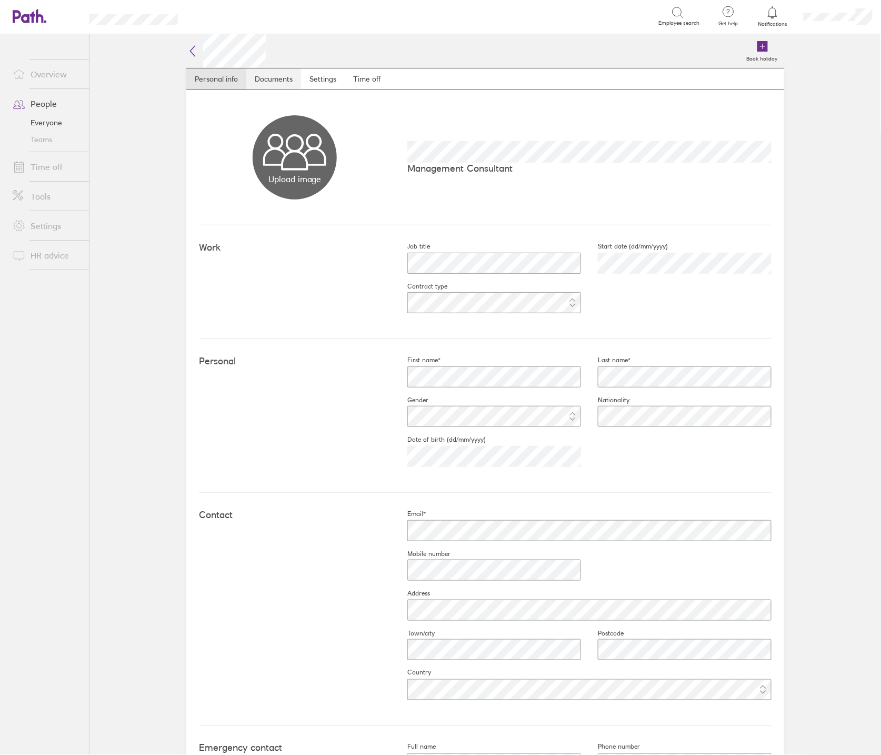
click at [266, 81] on link "Documents" at bounding box center [273, 78] width 55 height 21
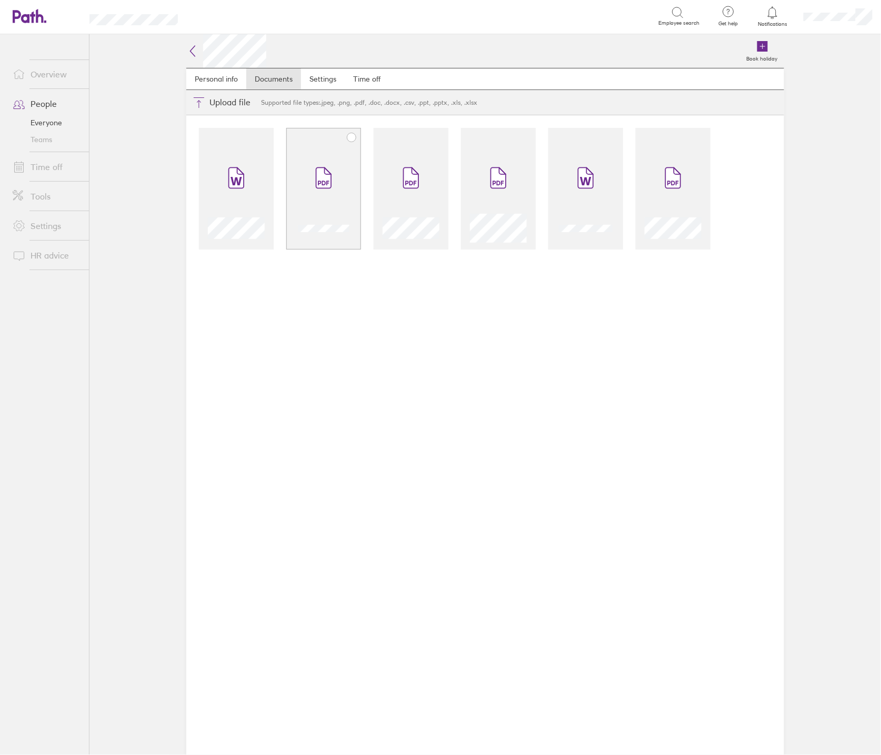
click at [320, 166] on icon at bounding box center [323, 177] width 17 height 23
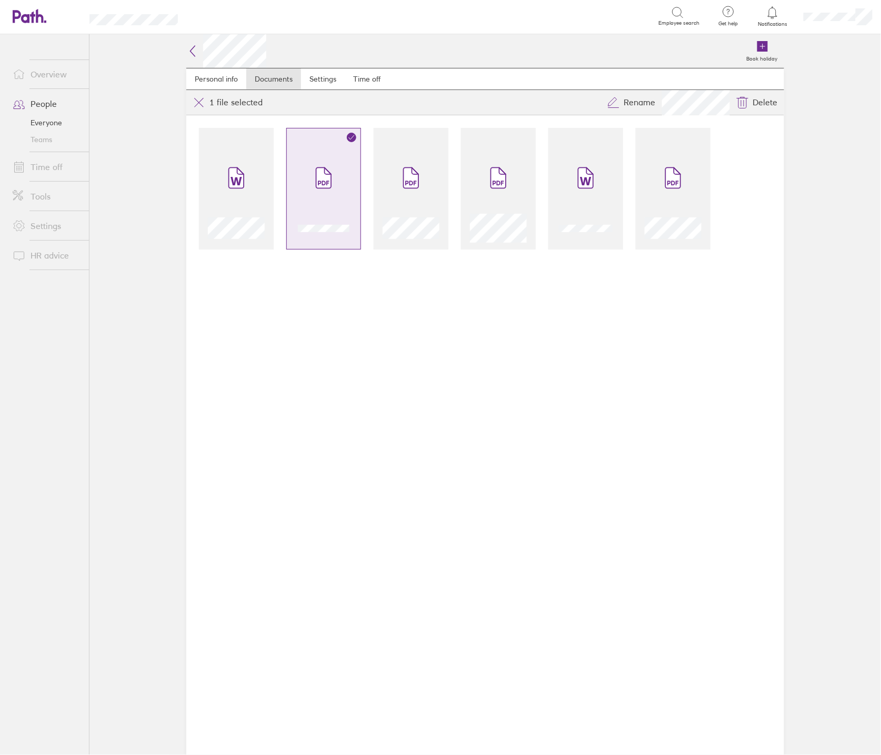
click at [320, 166] on icon at bounding box center [323, 177] width 17 height 23
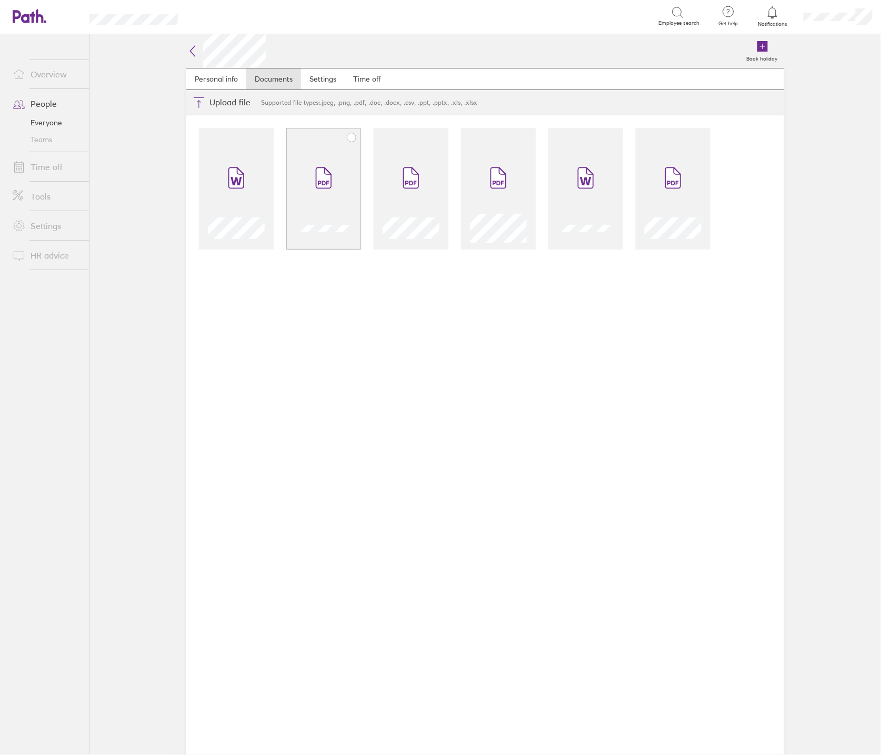
drag, startPoint x: 320, startPoint y: 166, endPoint x: 318, endPoint y: 178, distance: 11.8
click at [320, 168] on icon at bounding box center [323, 178] width 15 height 21
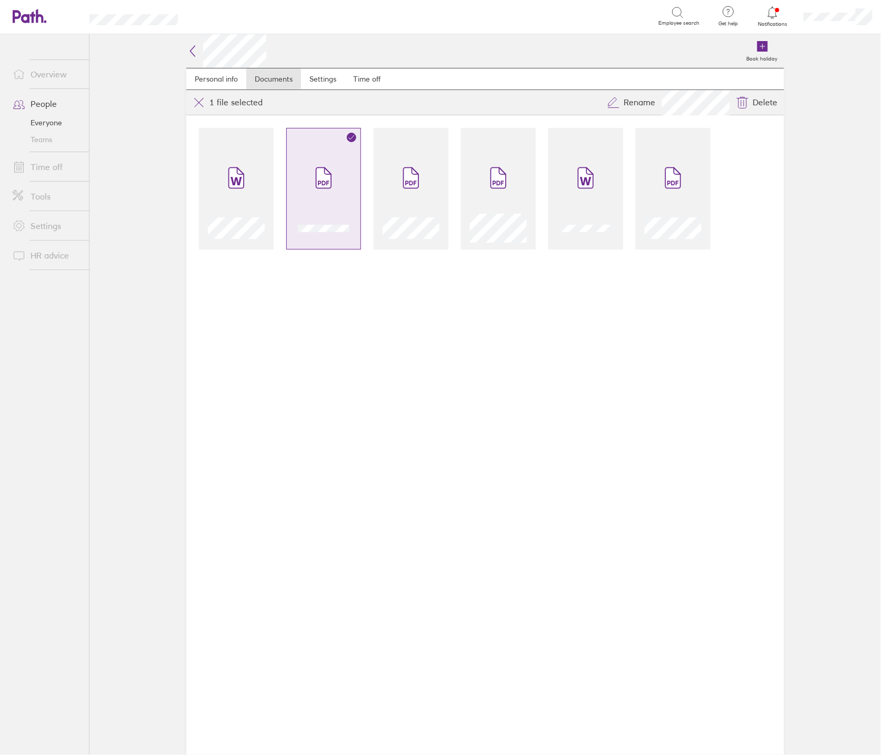
click at [41, 98] on link "People" at bounding box center [46, 103] width 85 height 21
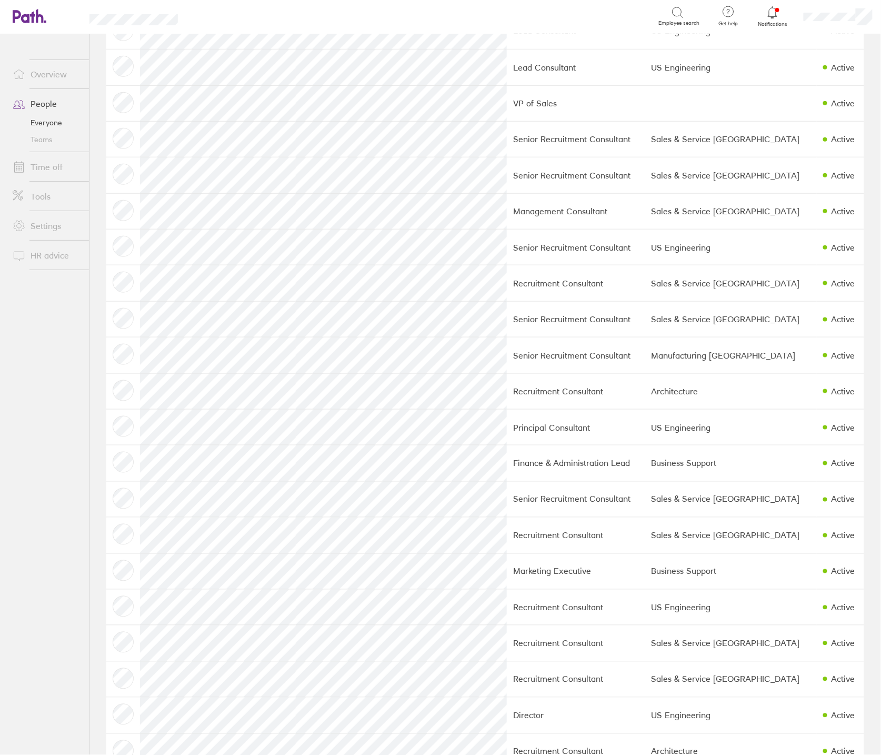
scroll to position [445, 0]
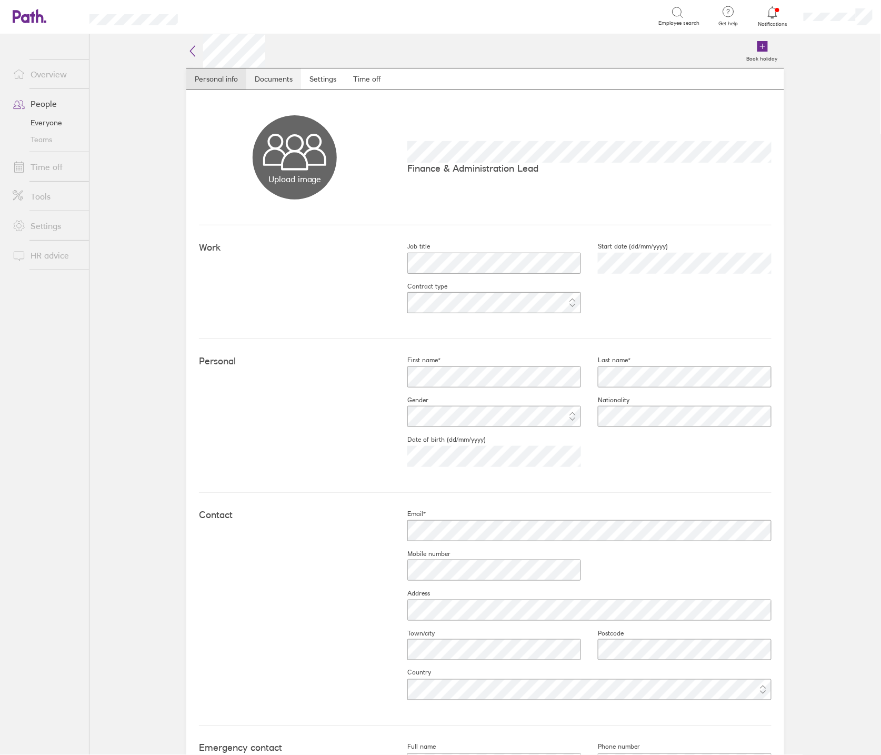
click at [273, 83] on link "Documents" at bounding box center [273, 78] width 55 height 21
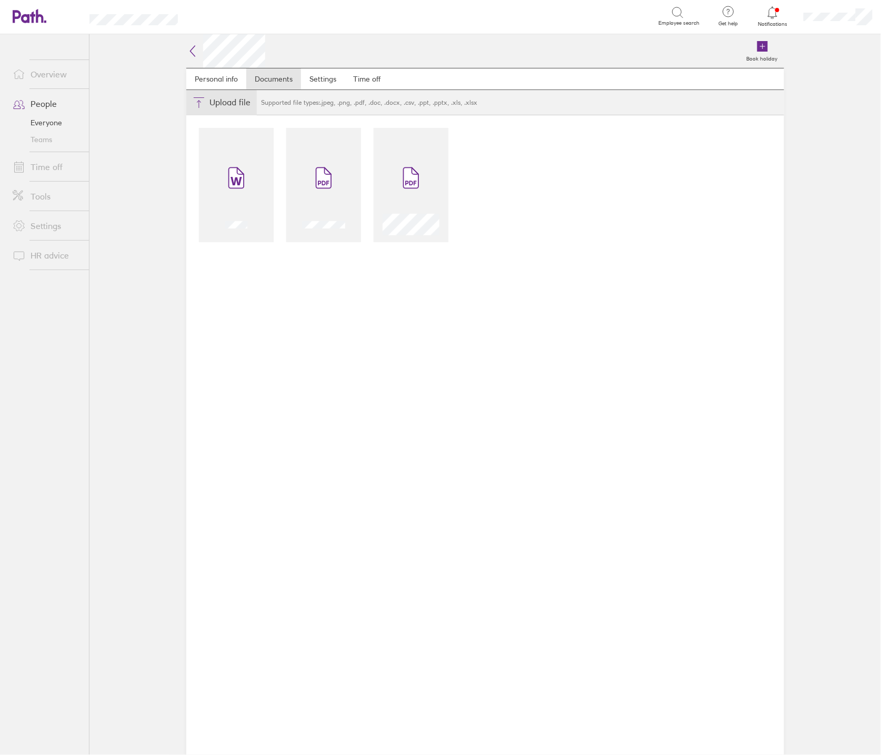
click at [223, 106] on button "Choose files" at bounding box center [221, 102] width 71 height 25
type input "C:\fakepath\[PERSON_NAME] NEW.jpg"
click at [190, 51] on icon at bounding box center [192, 51] width 5 height 11
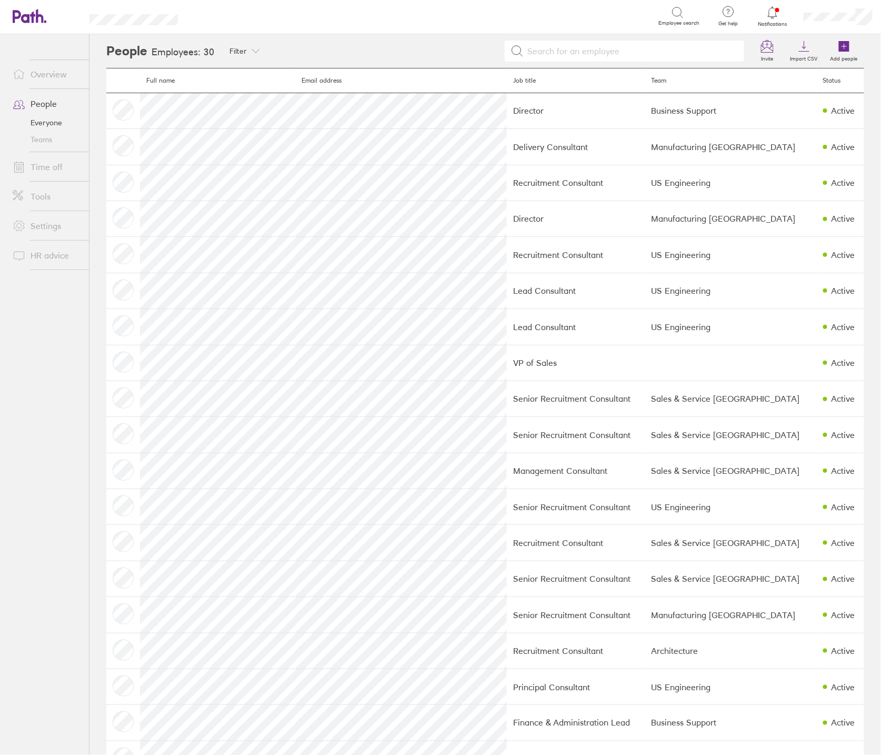
scroll to position [445, 0]
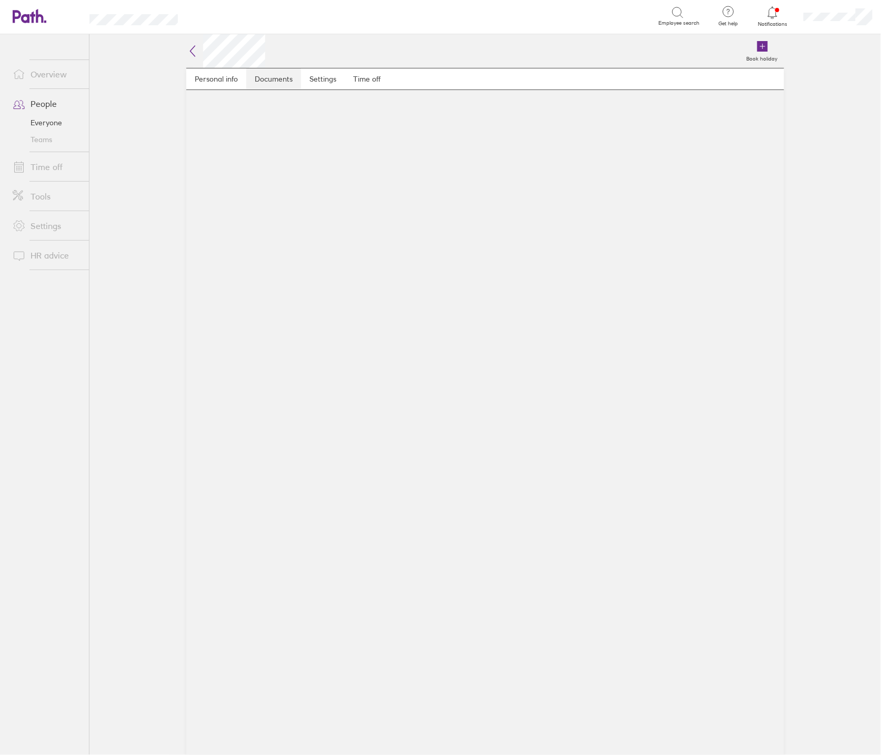
click at [279, 77] on link "Documents" at bounding box center [273, 78] width 55 height 21
click at [297, 82] on link "Documents" at bounding box center [273, 78] width 55 height 21
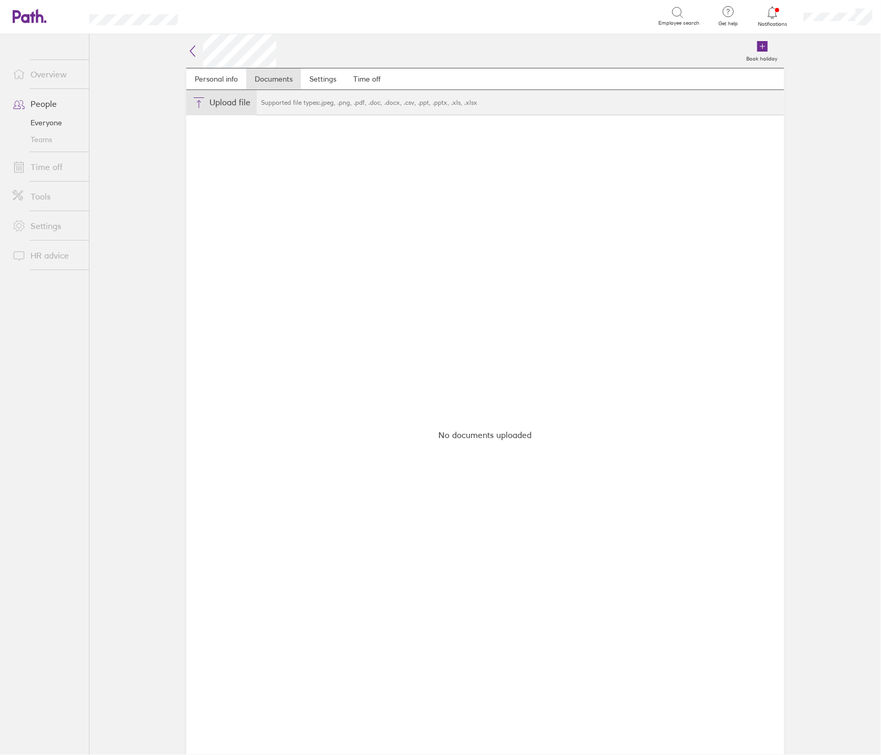
click at [210, 102] on button "Choose files" at bounding box center [221, 102] width 71 height 25
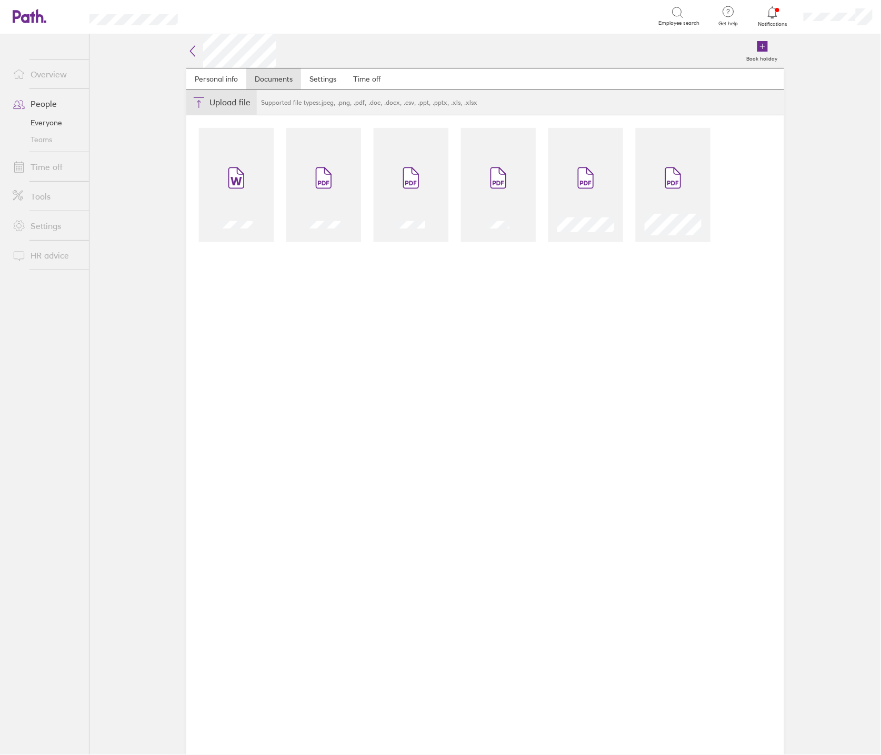
type input "C:\fakepath\SP Passport NEW.jpg"
click at [45, 100] on link "People" at bounding box center [46, 103] width 85 height 21
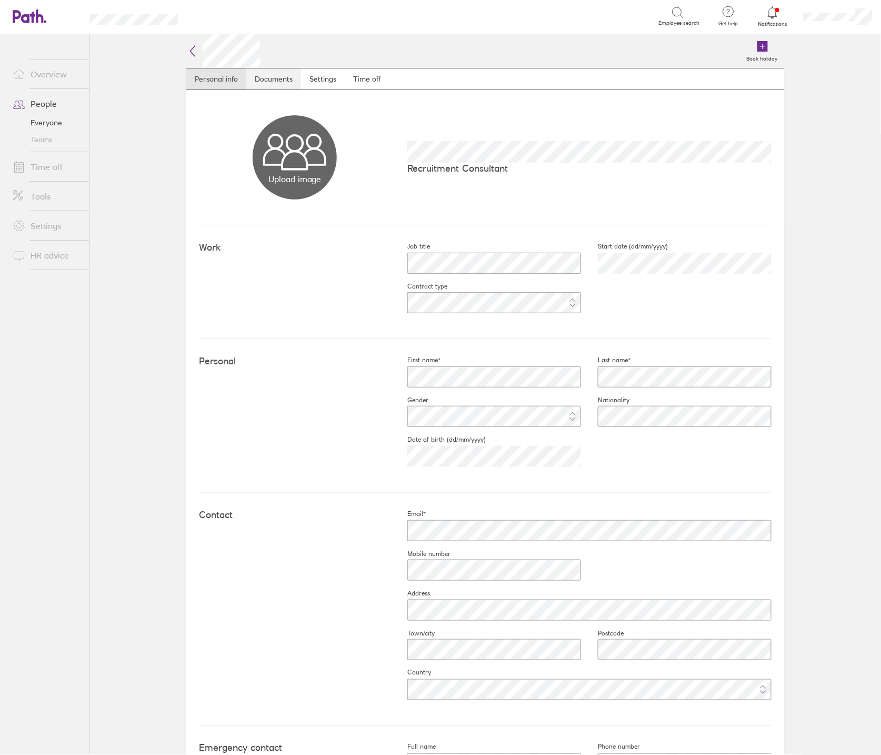
click at [270, 81] on link "Documents" at bounding box center [273, 78] width 55 height 21
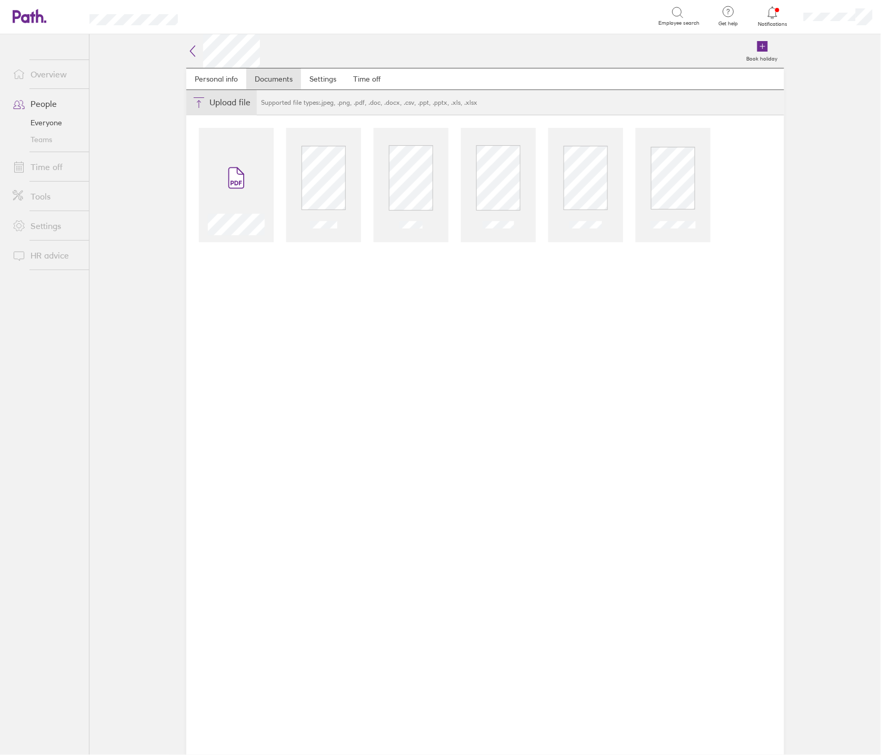
click at [216, 107] on button "Choose files" at bounding box center [221, 102] width 71 height 25
type input "C:\fakepath\Abi Passport NEW.jpg"
click at [43, 99] on link "People" at bounding box center [46, 103] width 85 height 21
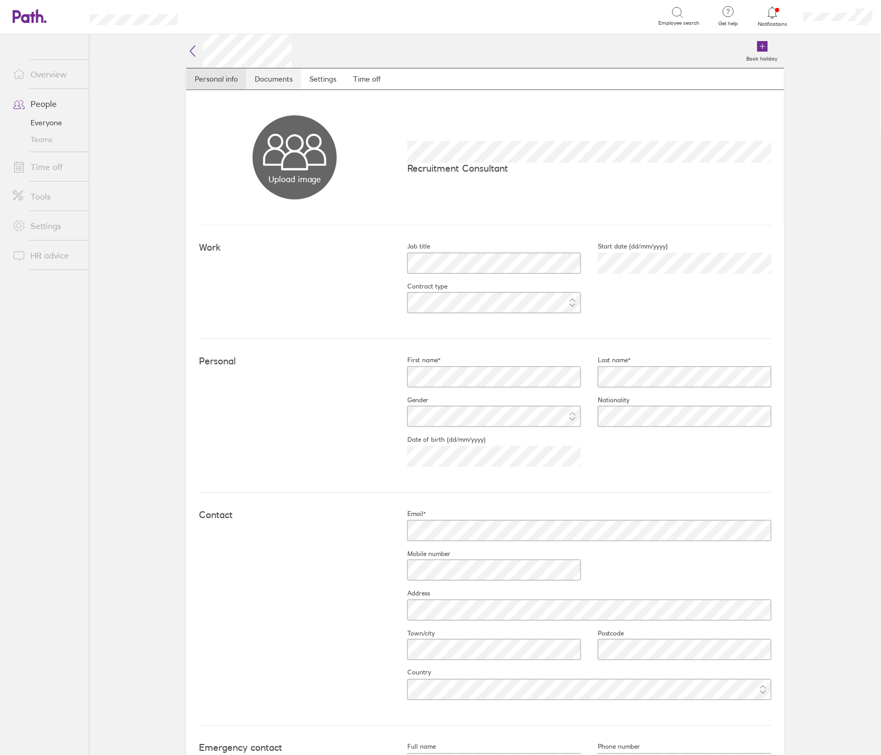
click at [277, 82] on link "Documents" at bounding box center [273, 78] width 55 height 21
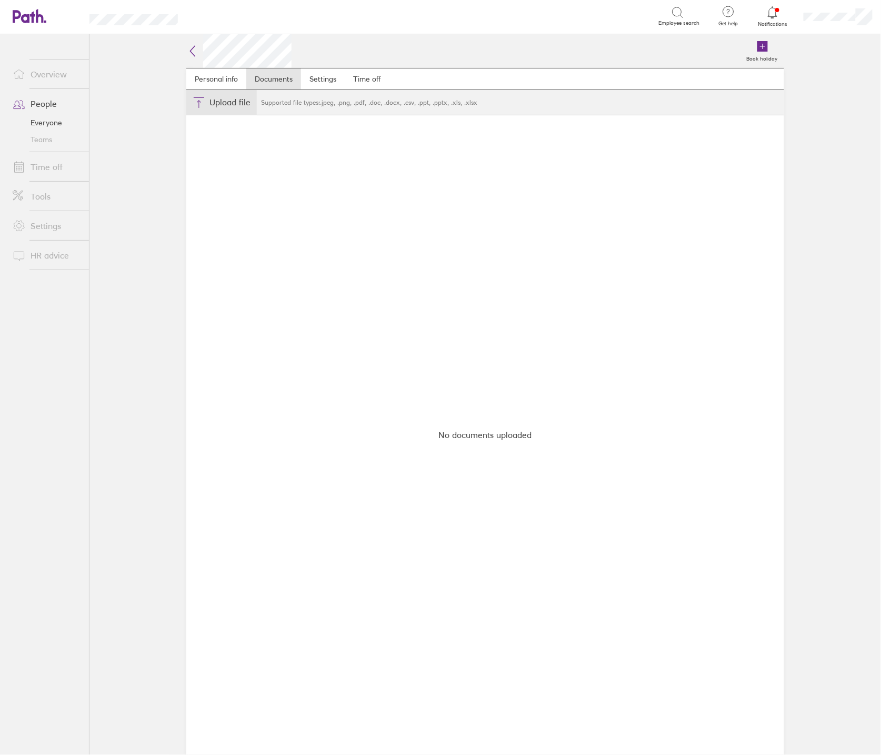
click at [222, 106] on button "Choose files" at bounding box center [221, 102] width 71 height 25
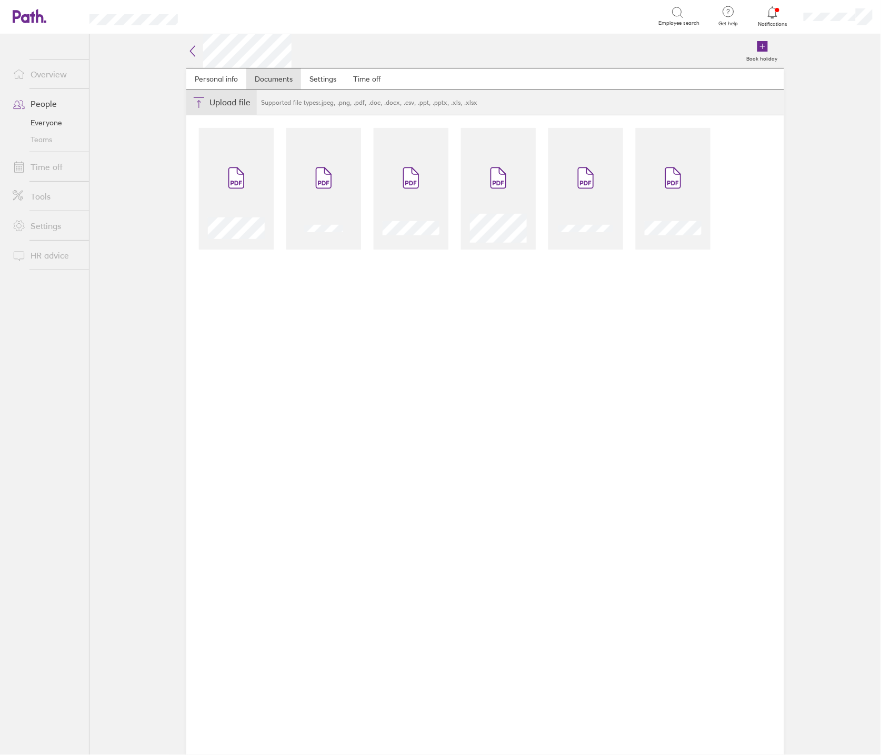
type input "C:\fakepath\[PERSON_NAME] Passport NEW.jpg"
